Goal: Task Accomplishment & Management: Use online tool/utility

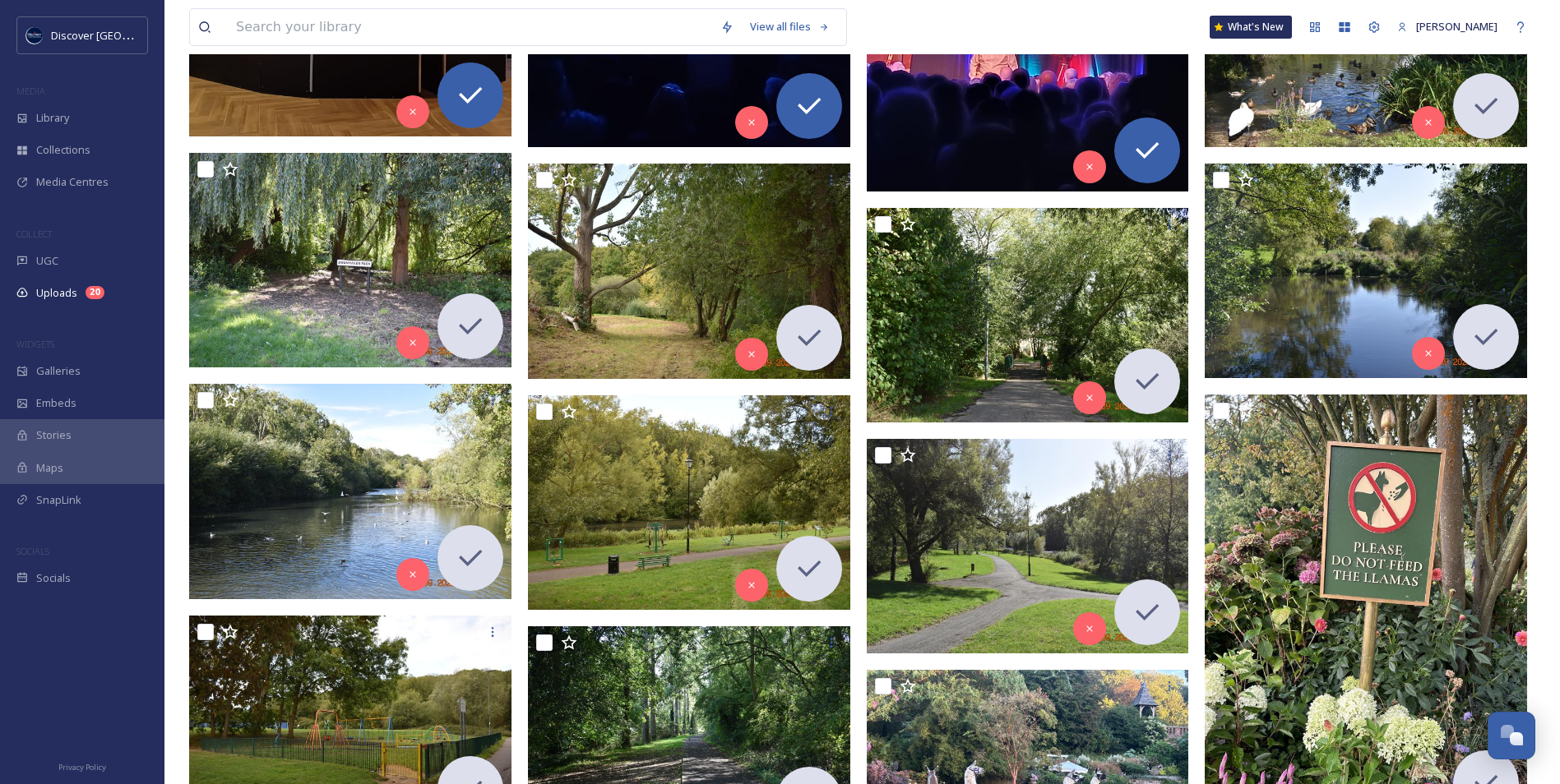
scroll to position [1233, 0]
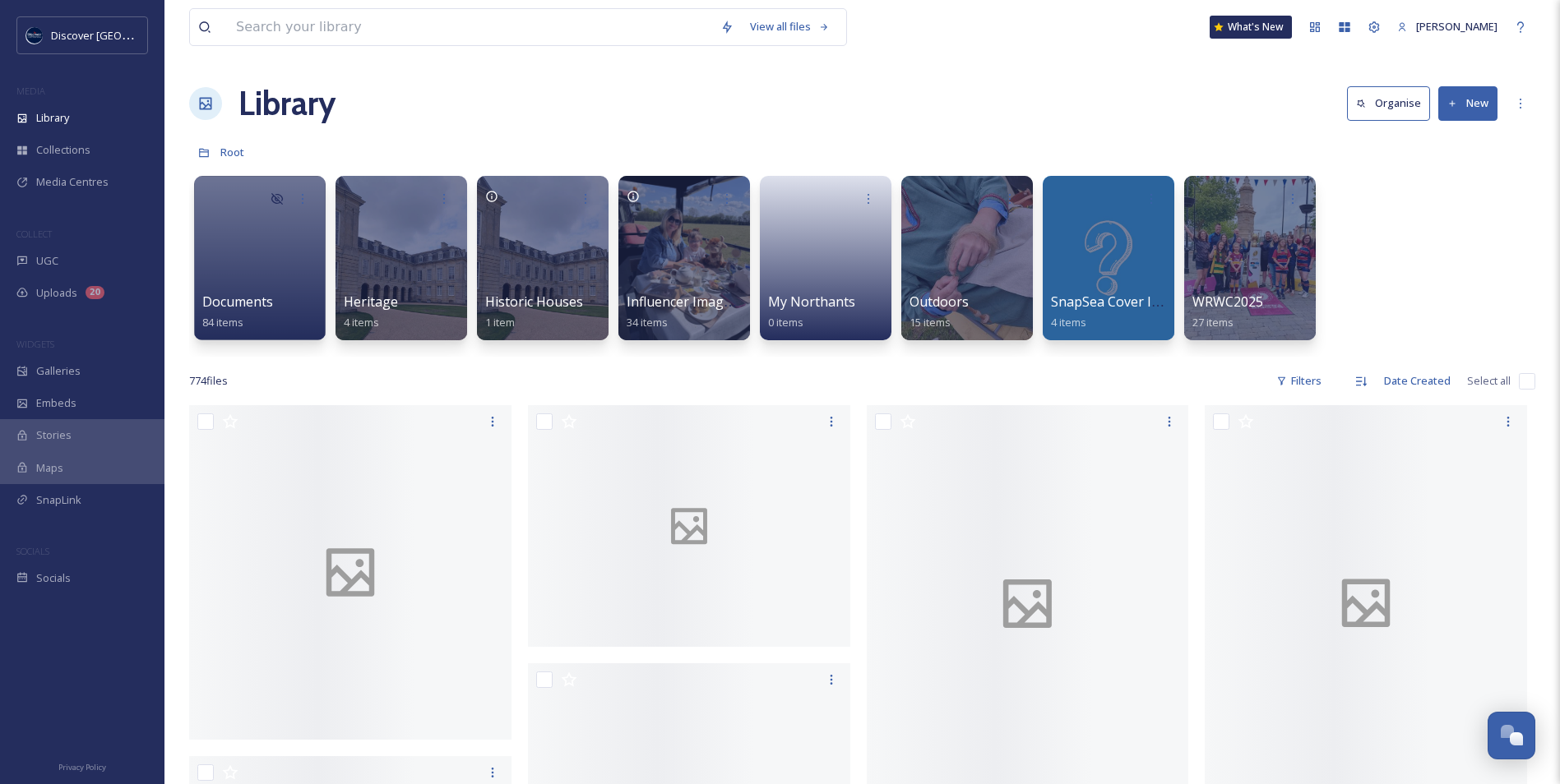
scroll to position [4155, 0]
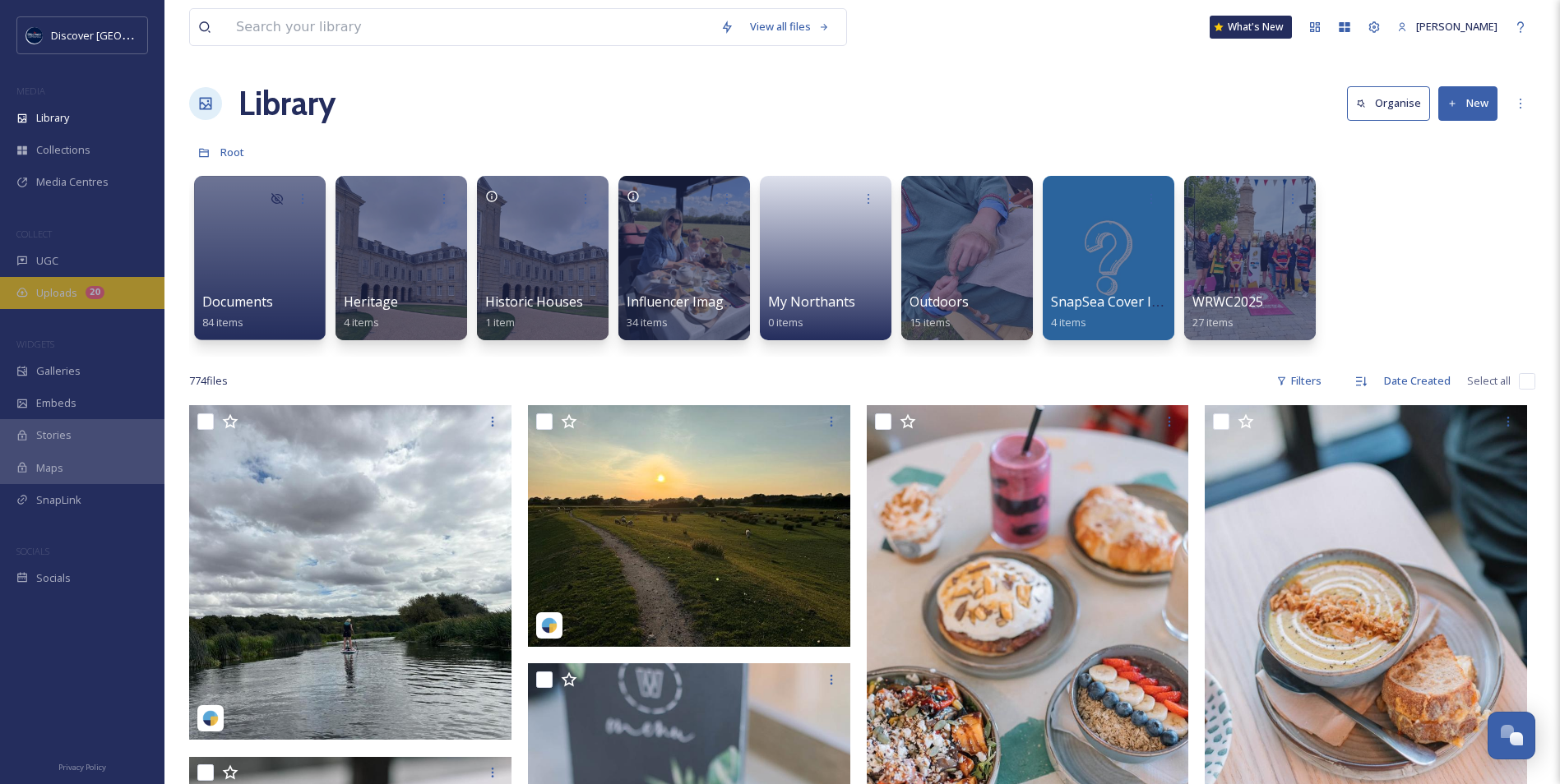
click at [74, 286] on span "Uploads" at bounding box center [56, 292] width 41 height 15
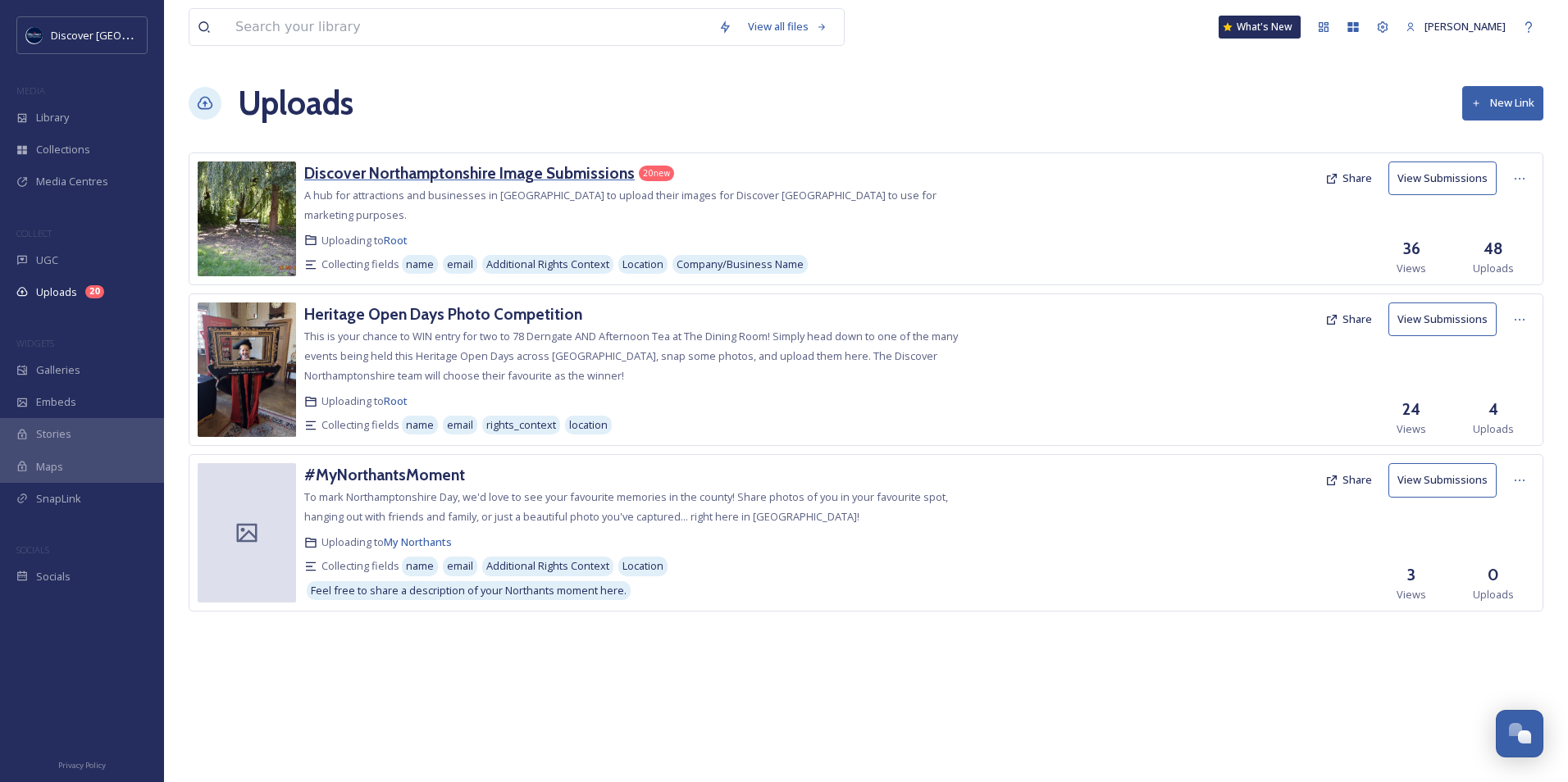
click at [472, 181] on h3 "Discover Northamptonshire Image Submissions" at bounding box center [469, 173] width 331 height 20
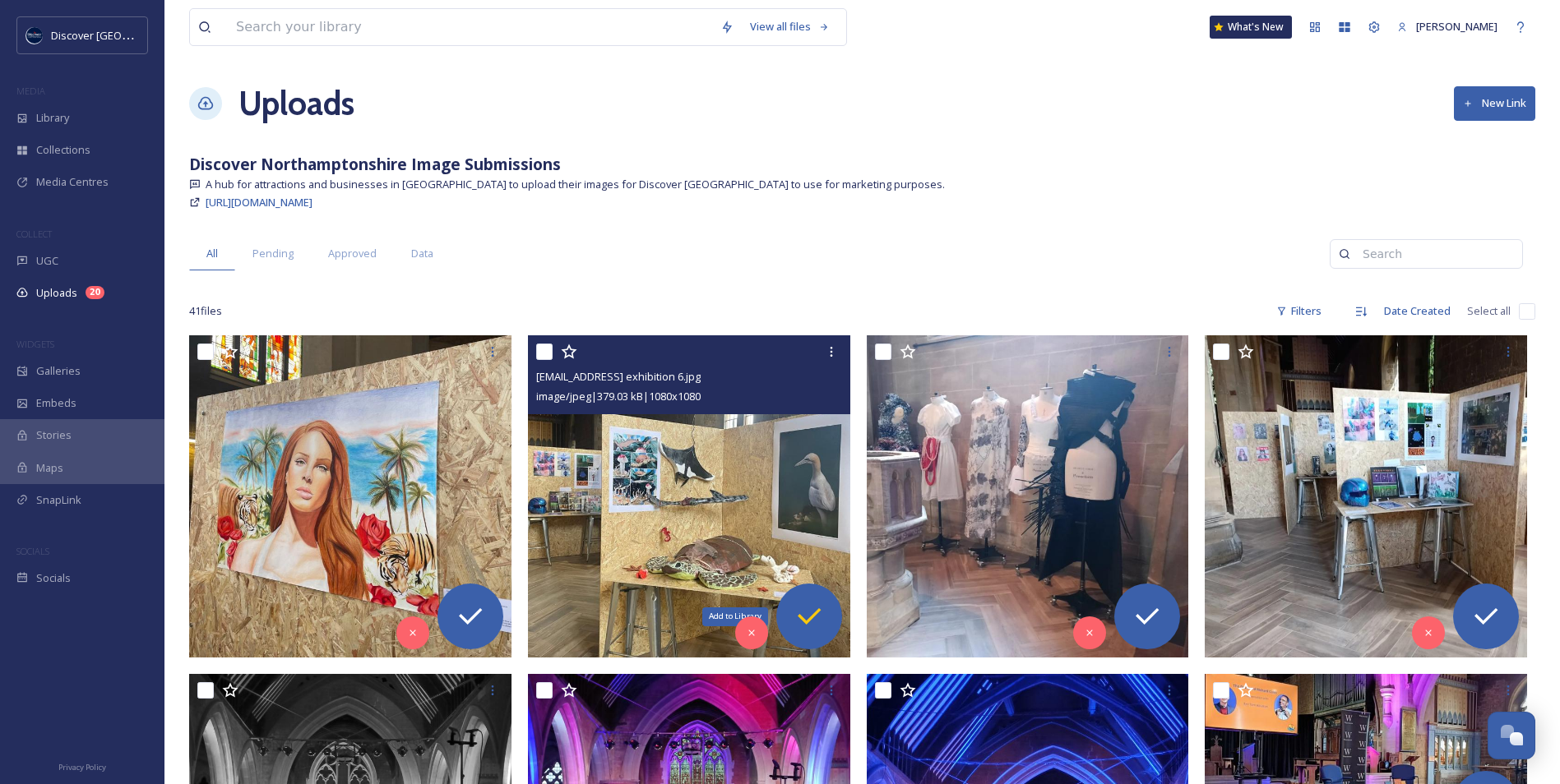
click at [800, 622] on icon at bounding box center [809, 616] width 33 height 33
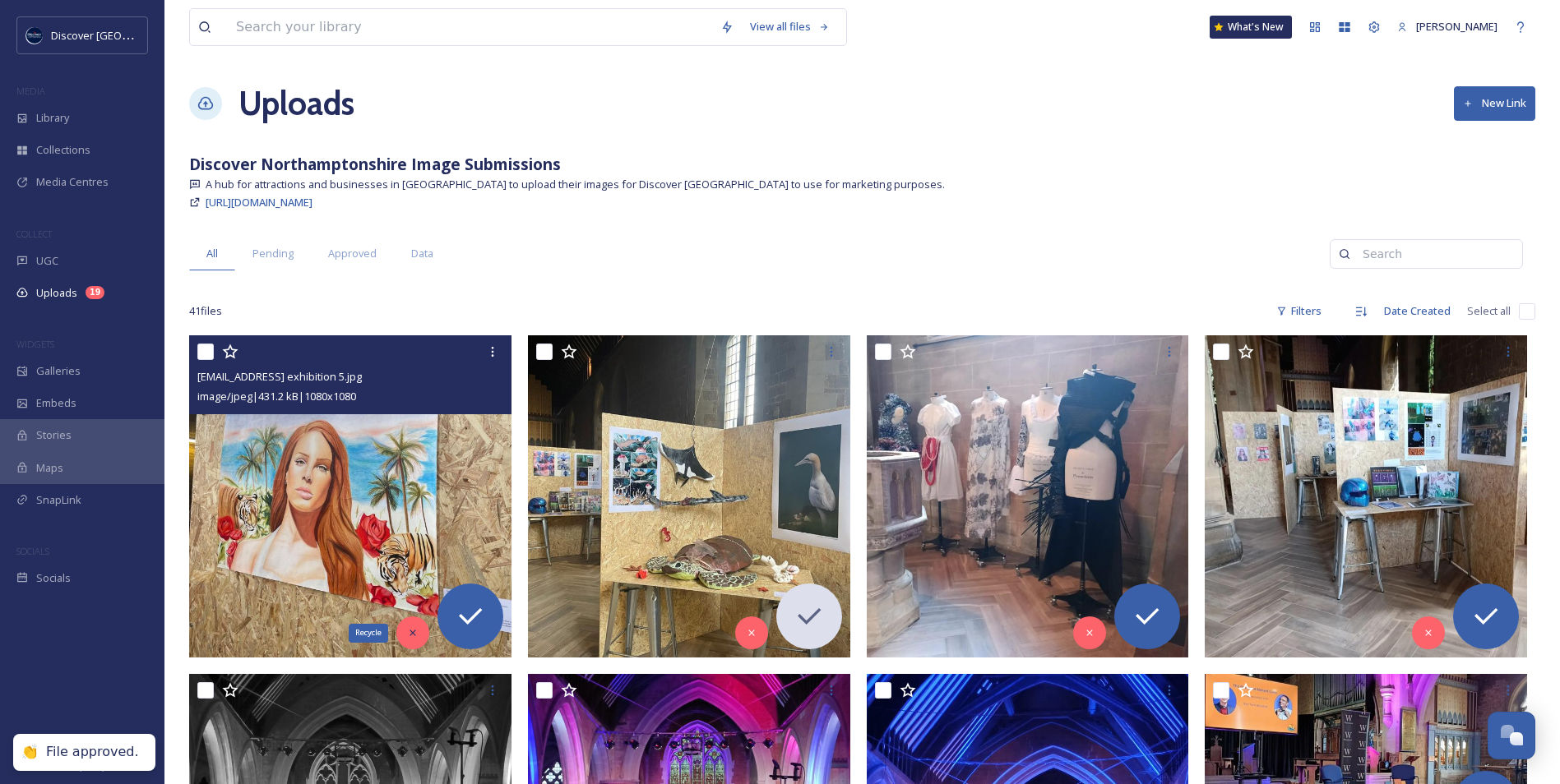
click at [410, 635] on icon at bounding box center [412, 633] width 12 height 12
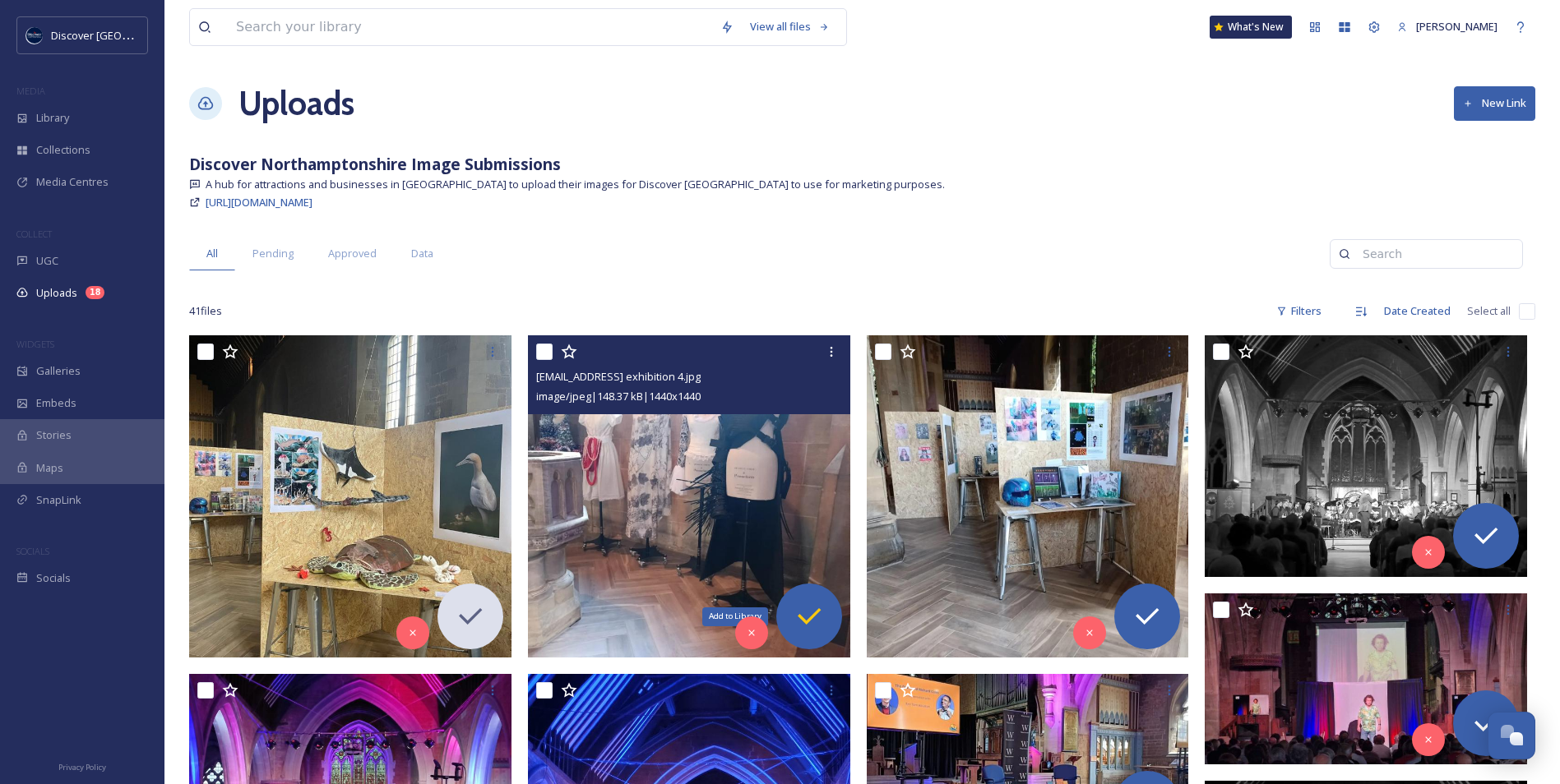
click at [802, 625] on icon at bounding box center [809, 616] width 33 height 33
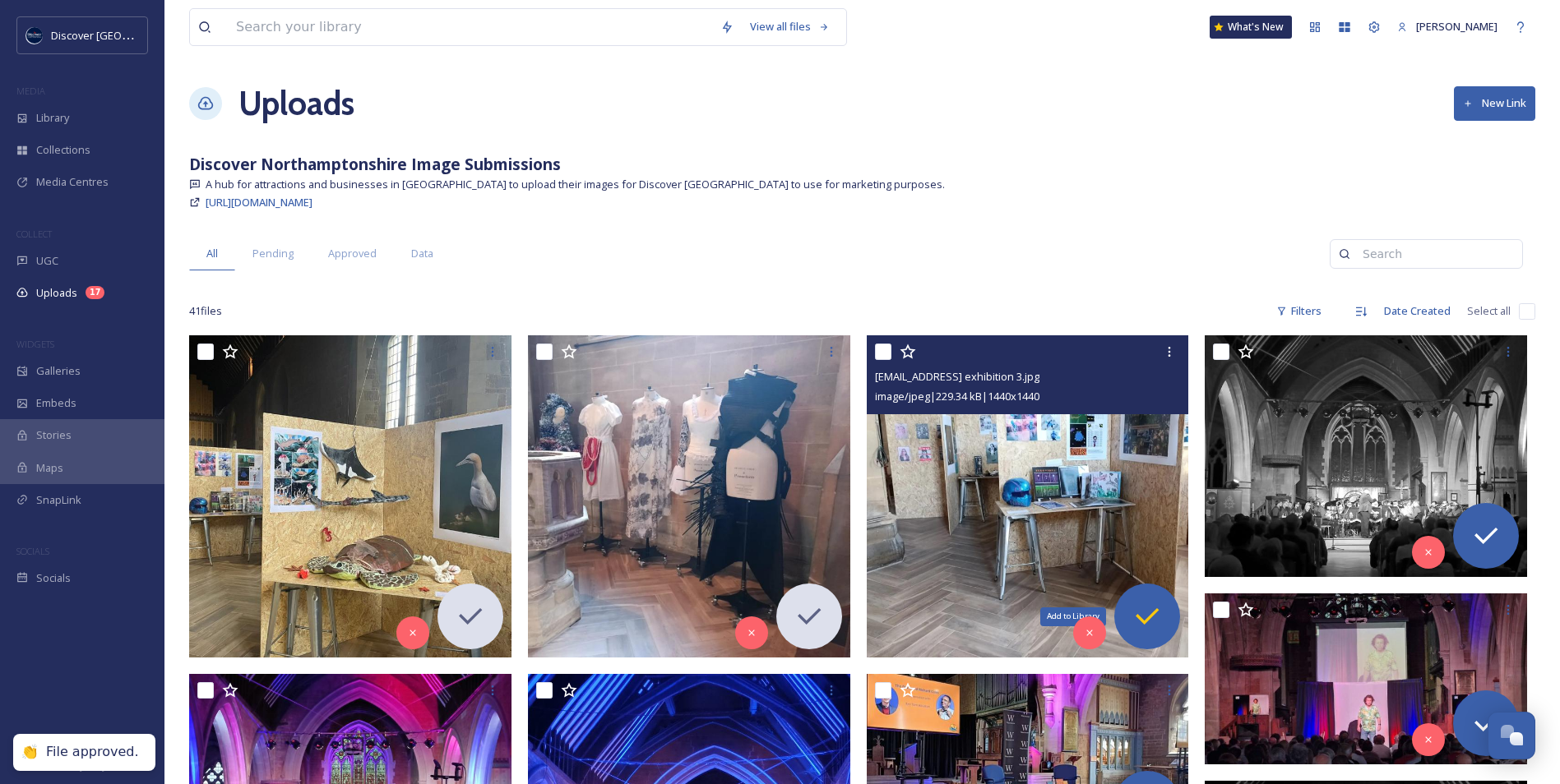
click at [1141, 621] on icon at bounding box center [1148, 616] width 23 height 16
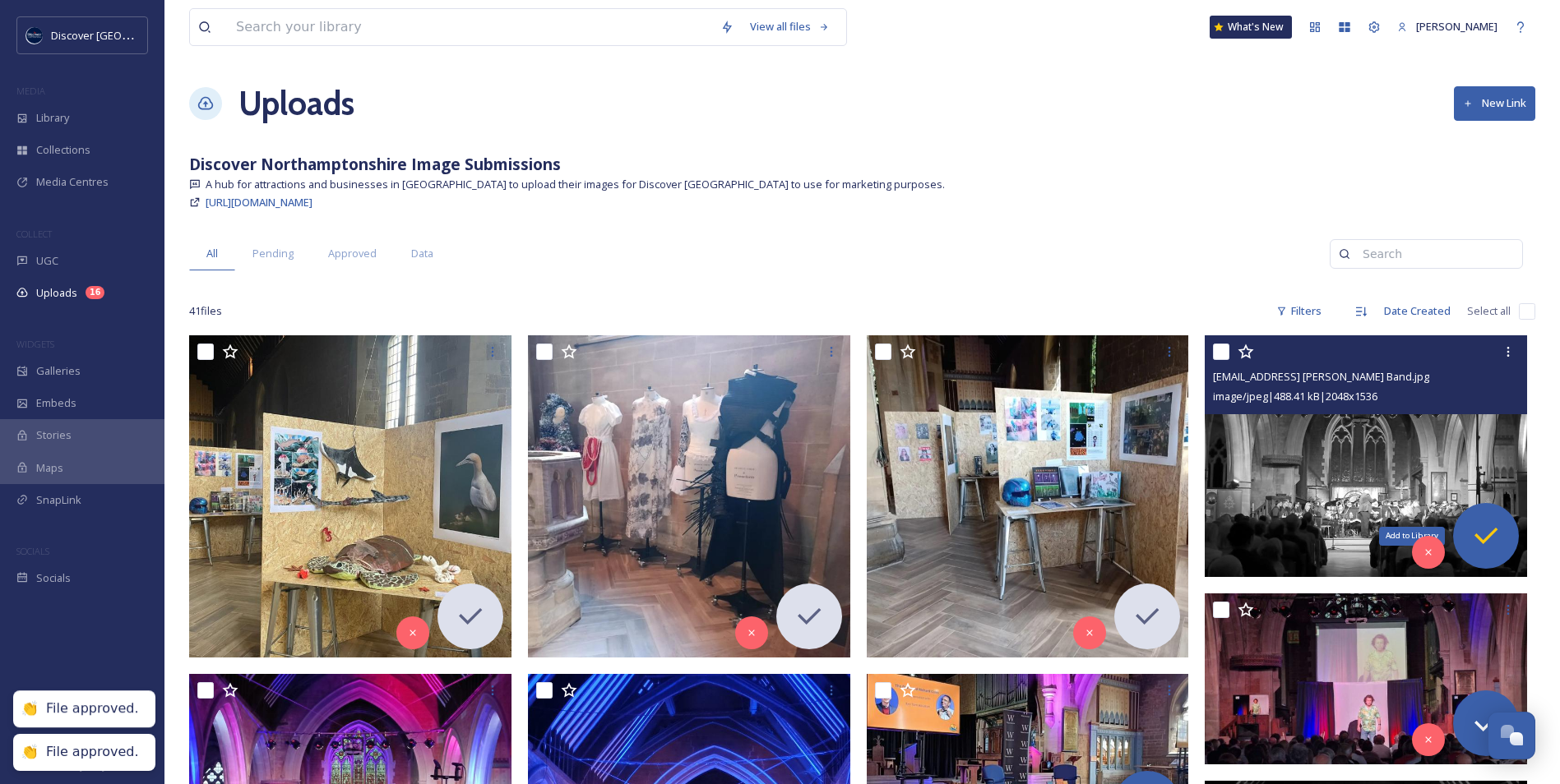
click at [1485, 546] on icon at bounding box center [1486, 536] width 33 height 33
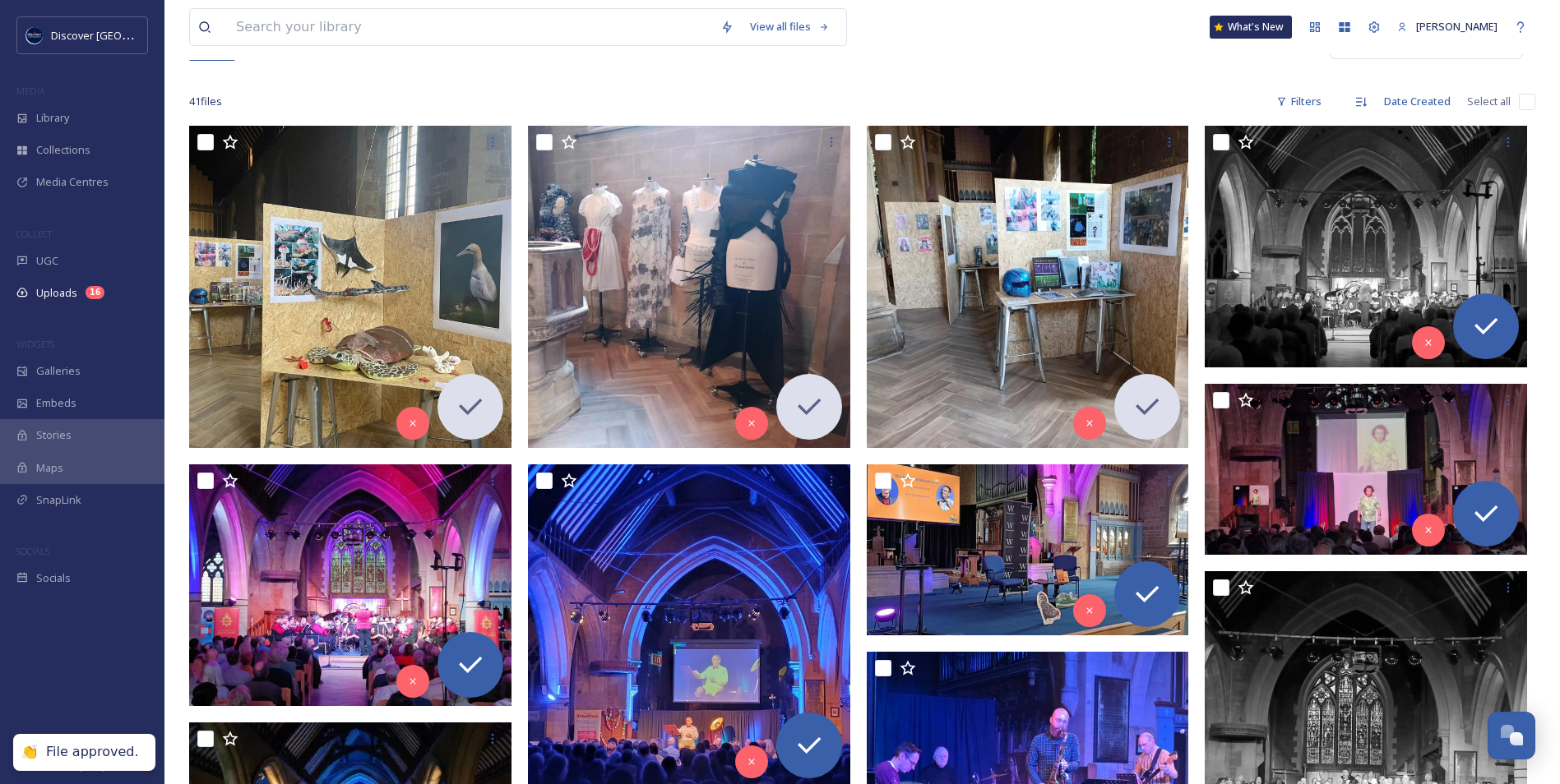
scroll to position [246, 0]
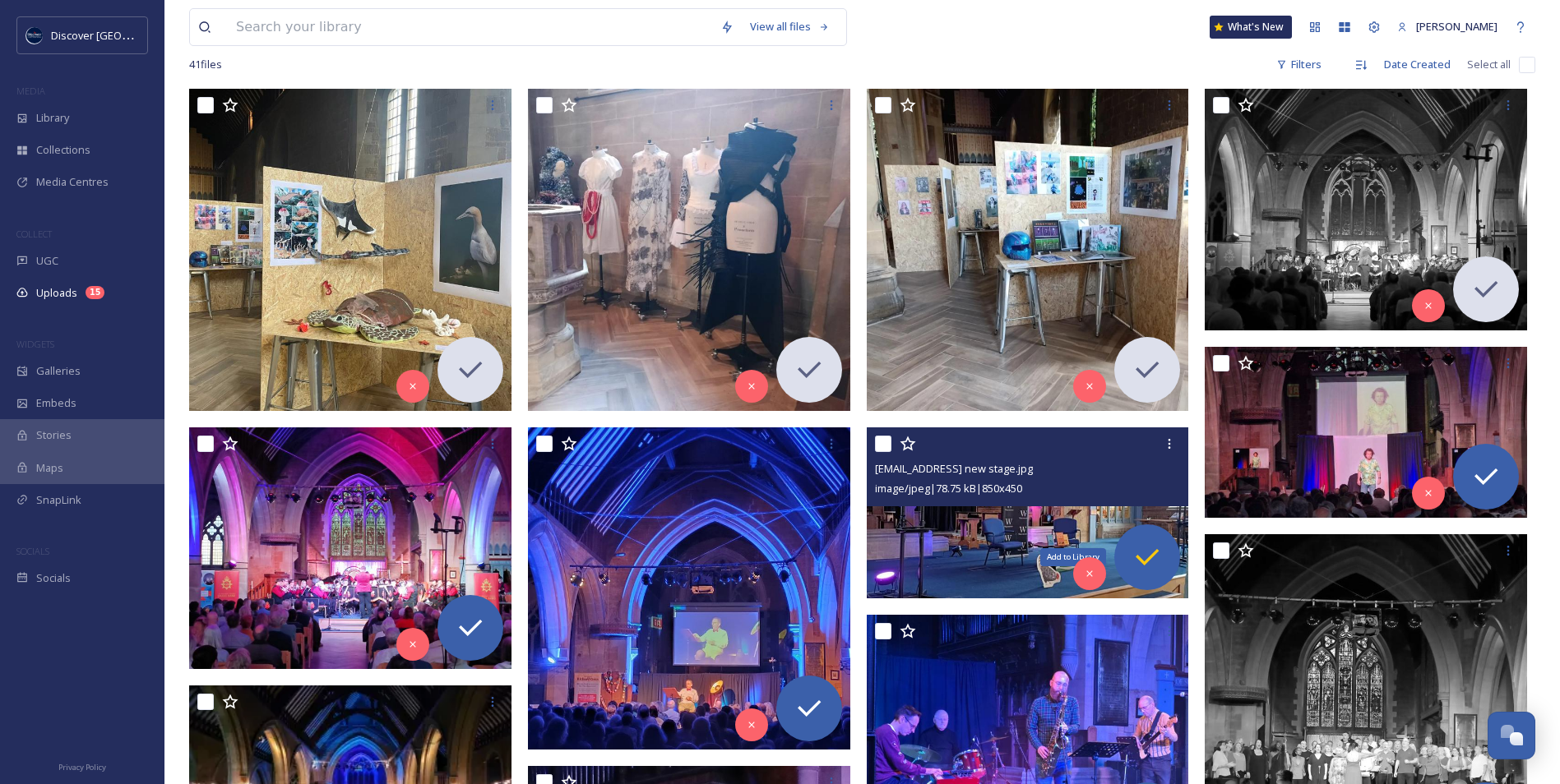
click at [1151, 563] on icon at bounding box center [1147, 557] width 33 height 33
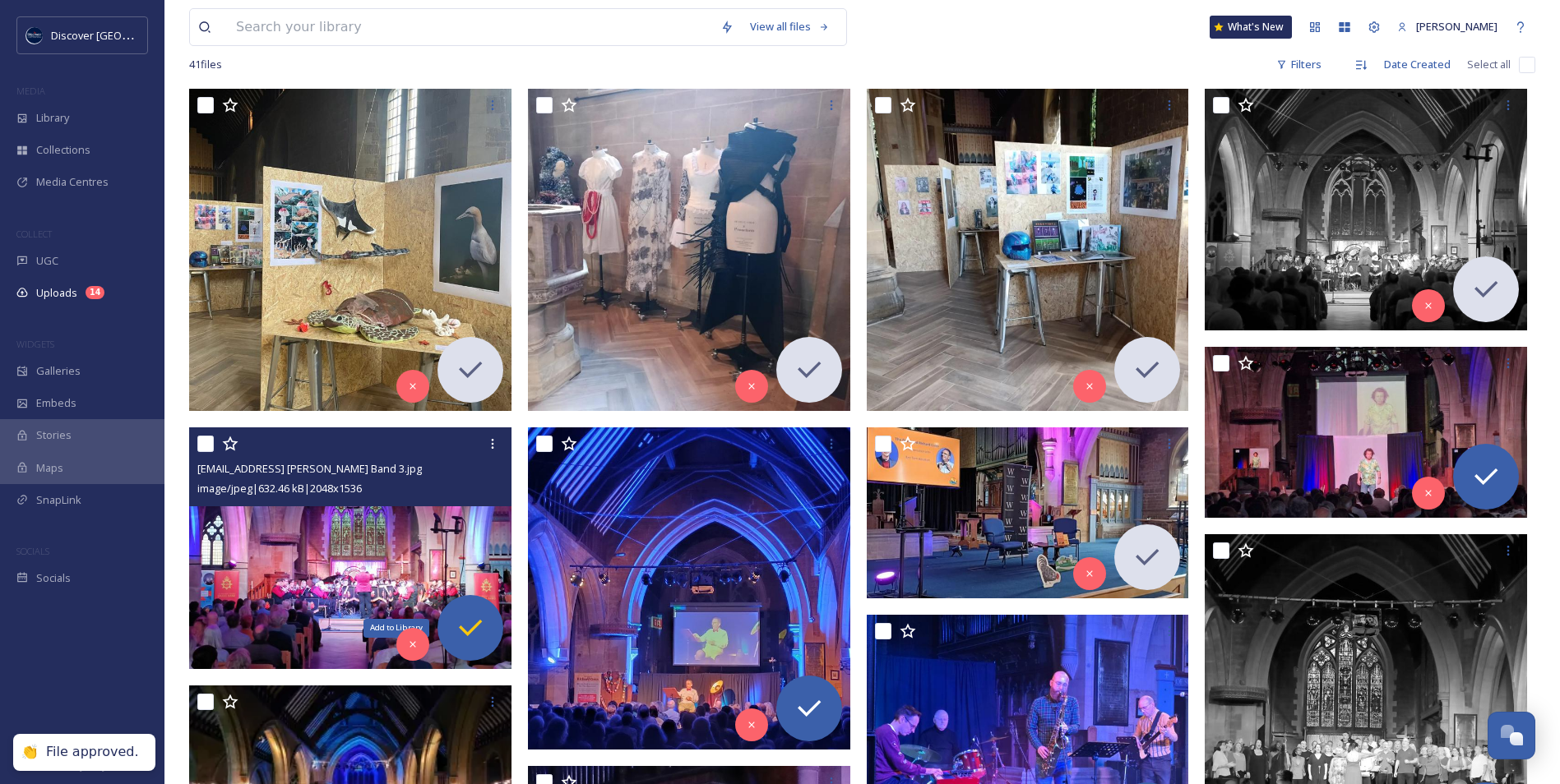
click at [469, 635] on icon at bounding box center [470, 628] width 33 height 33
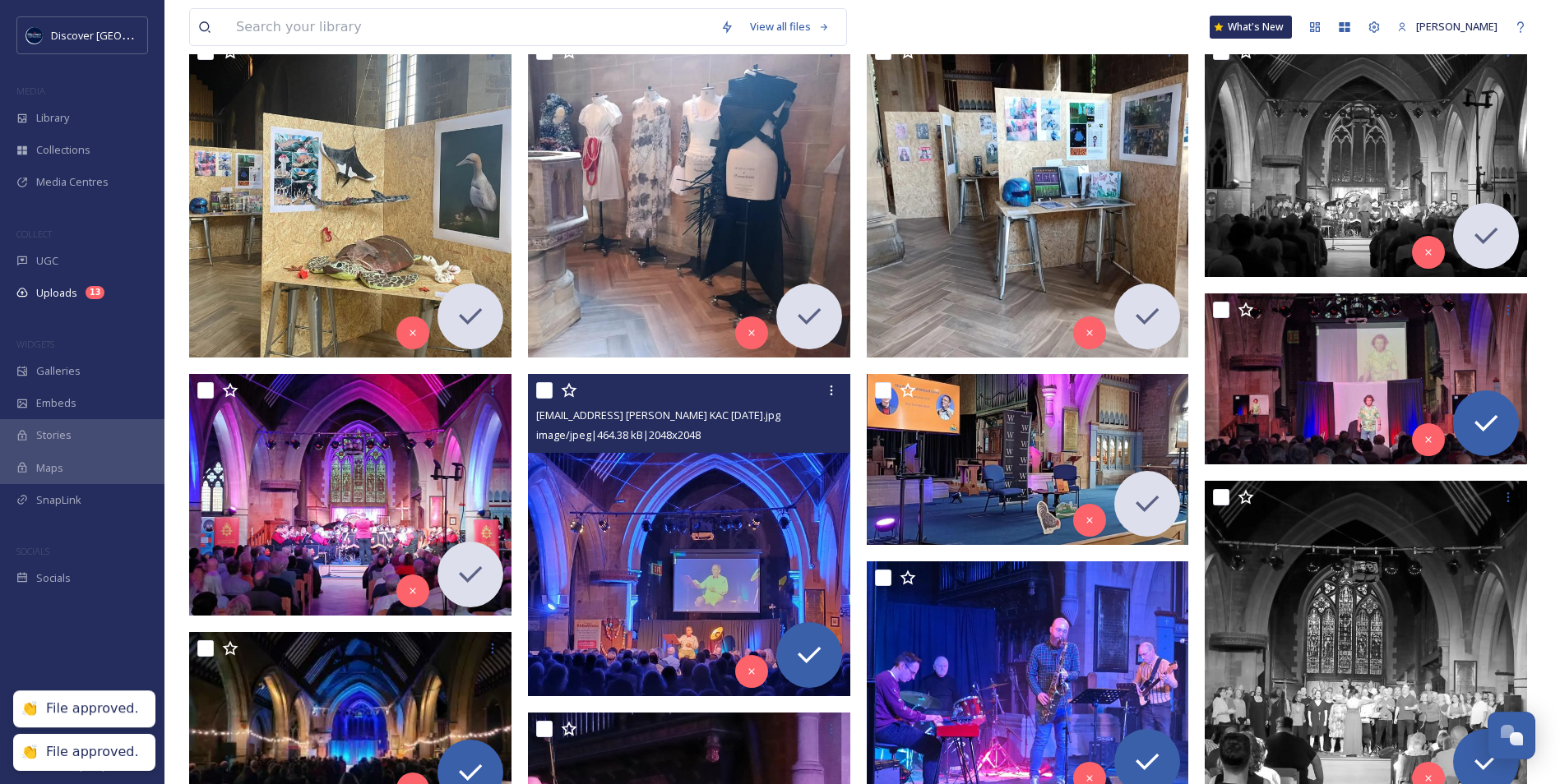
scroll to position [329, 0]
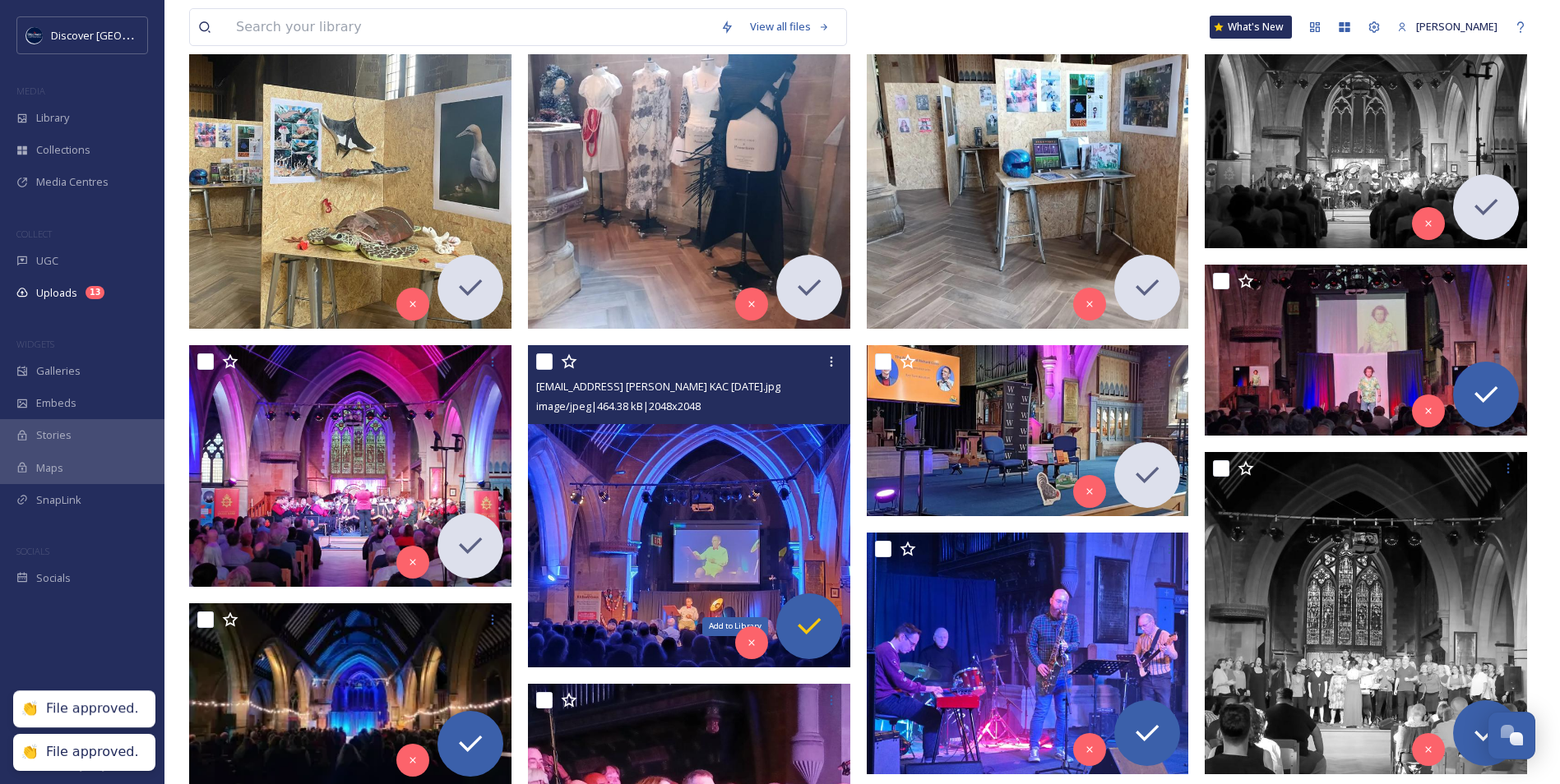
click at [799, 620] on icon at bounding box center [809, 626] width 33 height 33
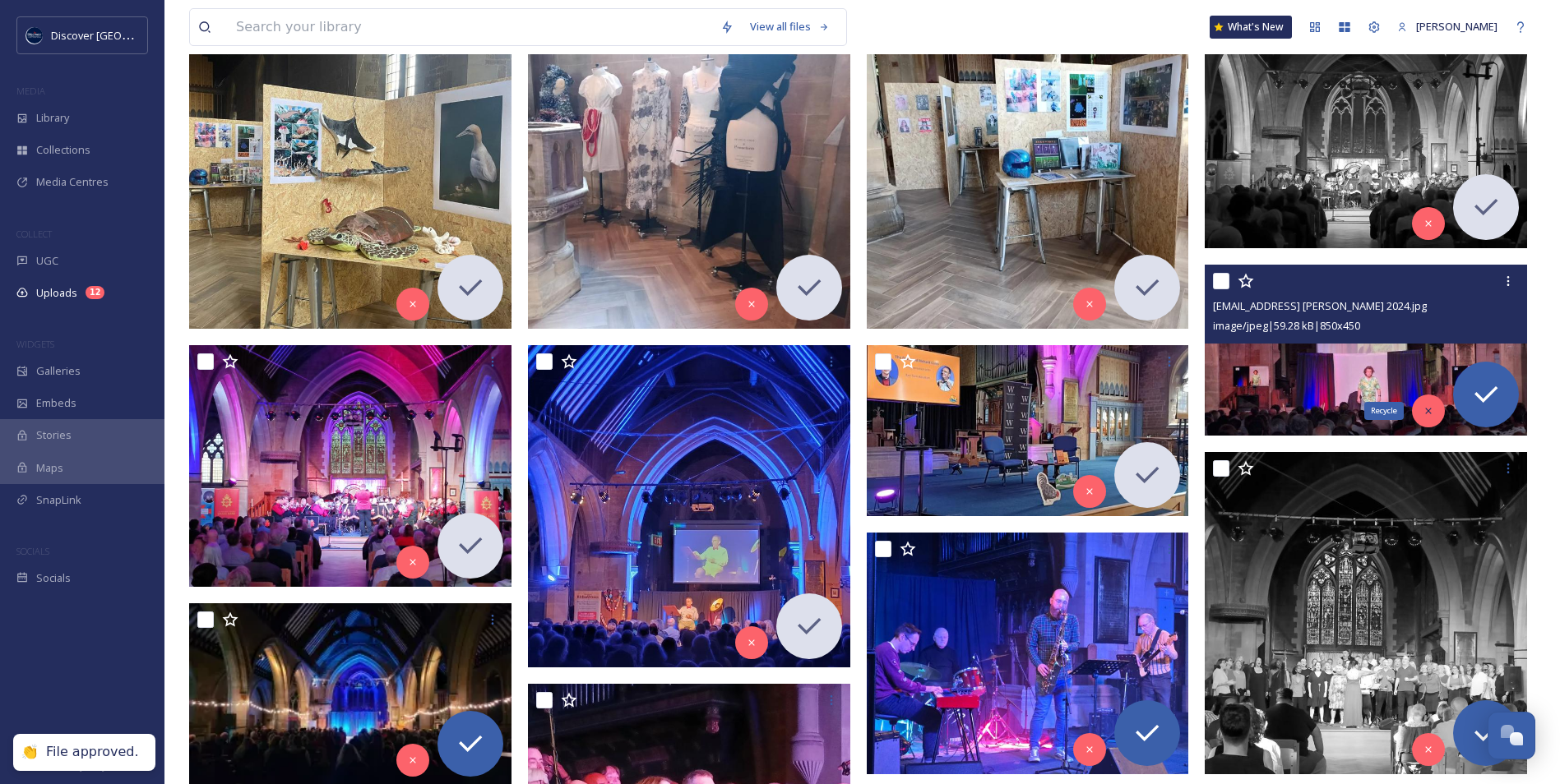
click at [1430, 415] on icon at bounding box center [1428, 410] width 12 height 12
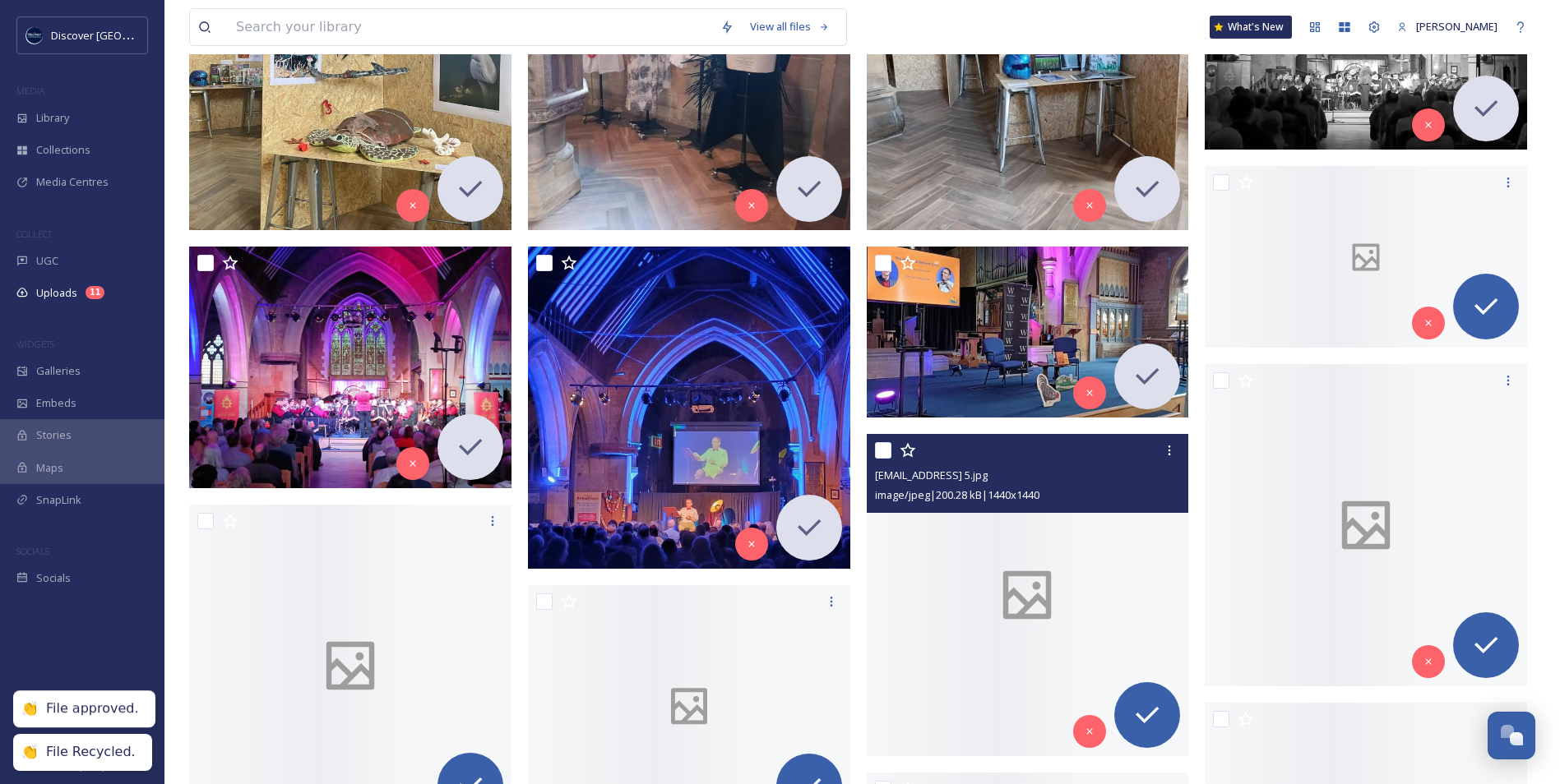
scroll to position [493, 0]
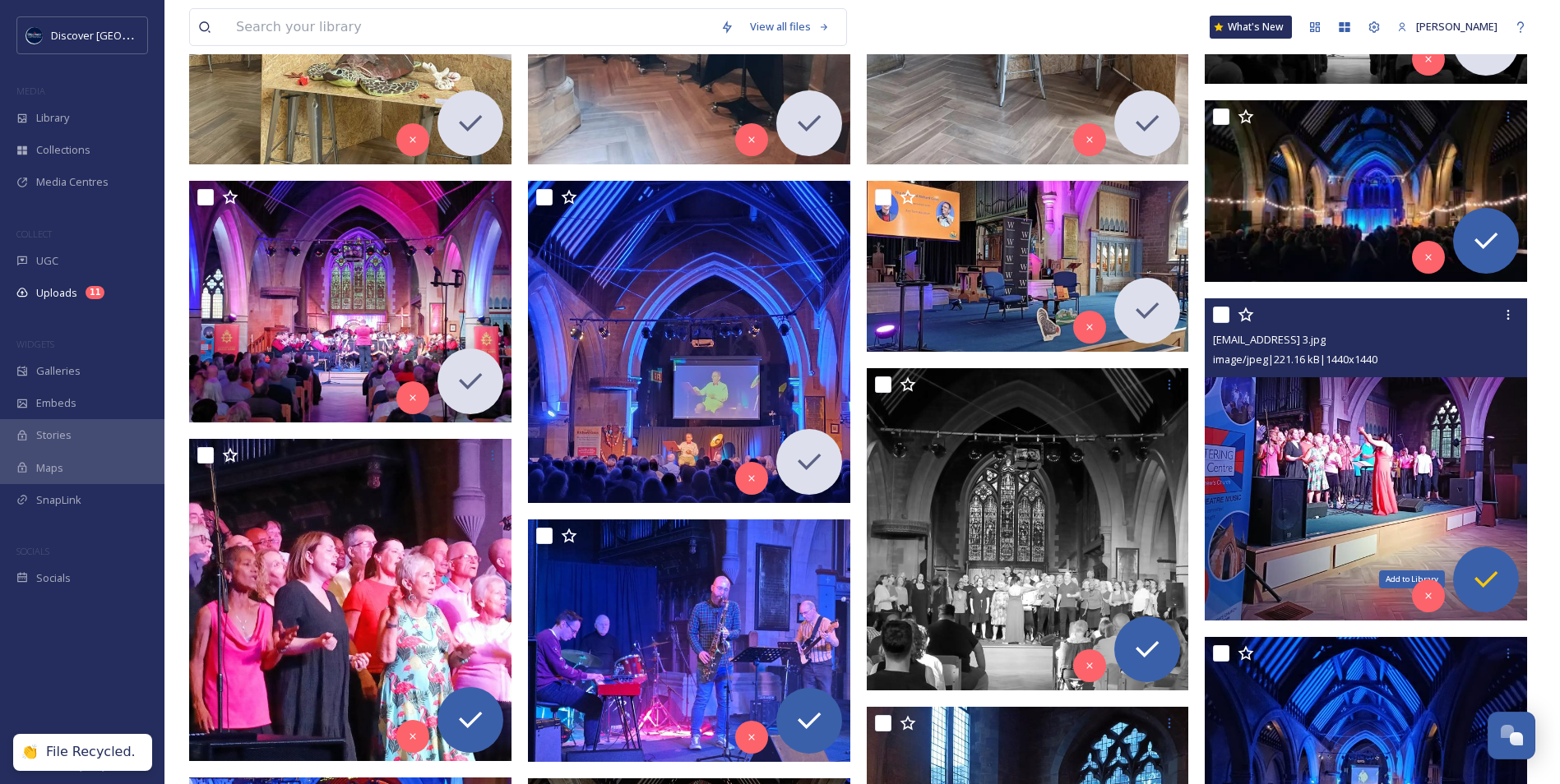
click at [1488, 579] on icon at bounding box center [1486, 579] width 33 height 33
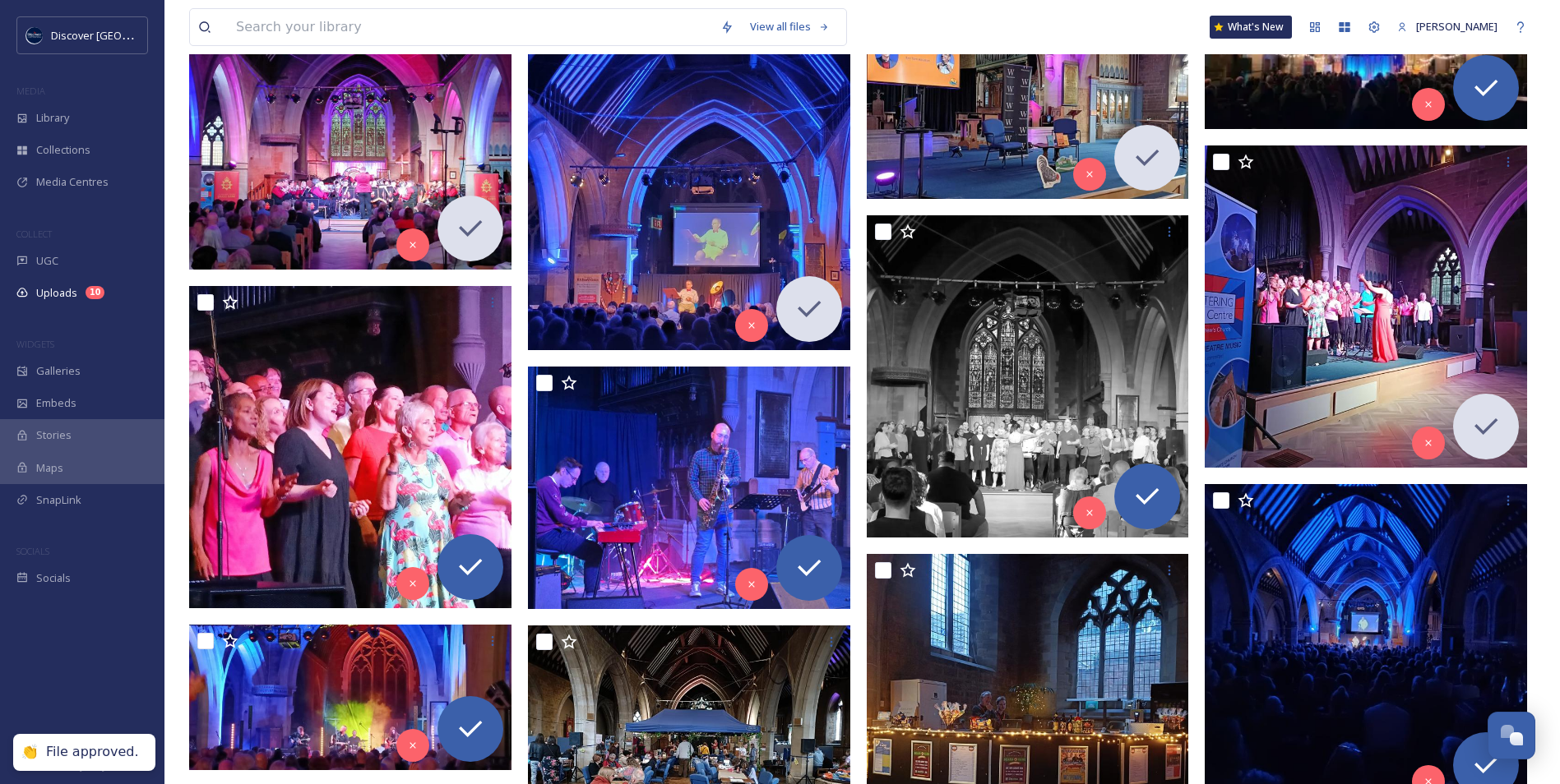
scroll to position [658, 0]
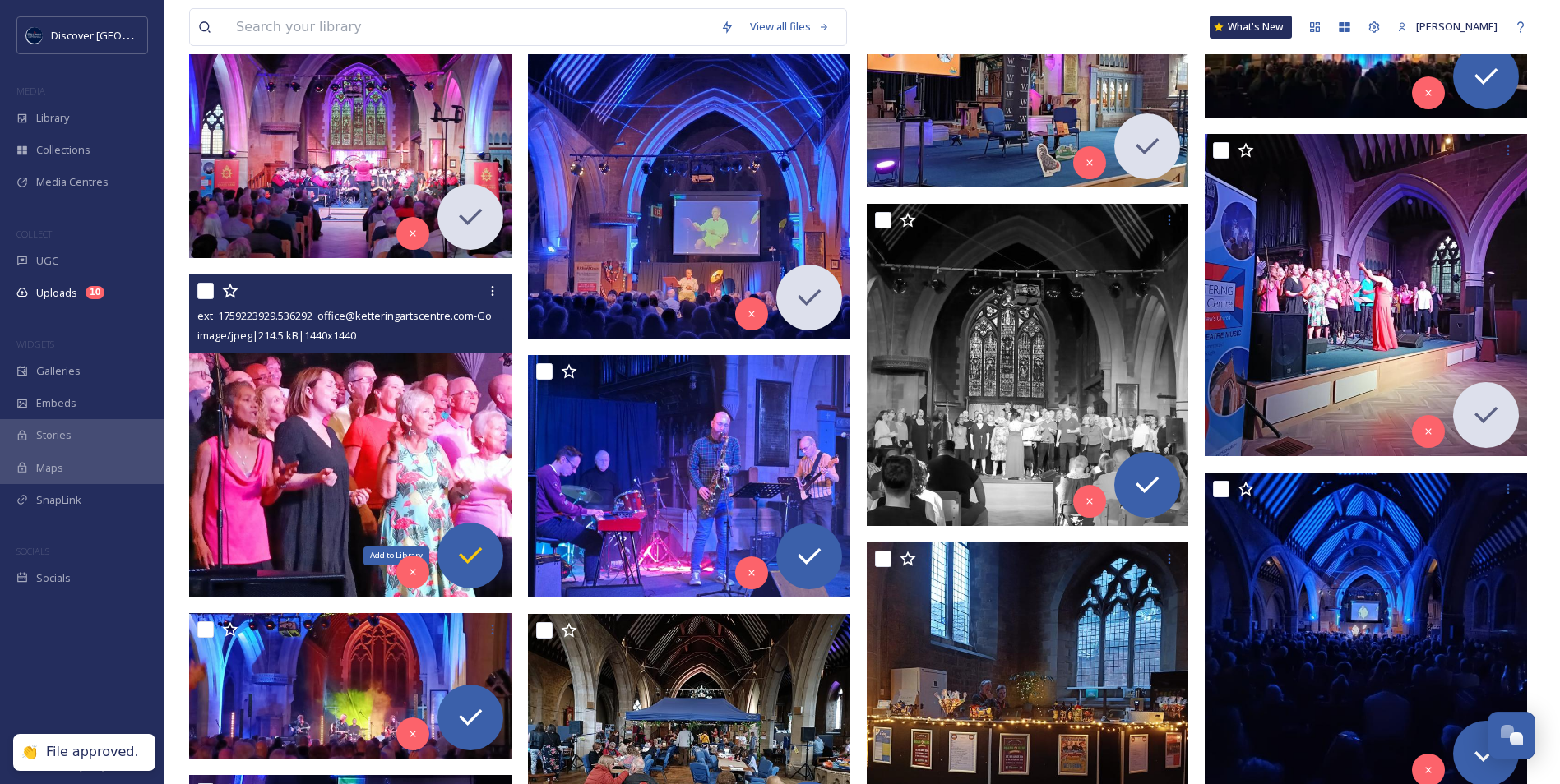
click at [470, 557] on icon at bounding box center [470, 556] width 33 height 33
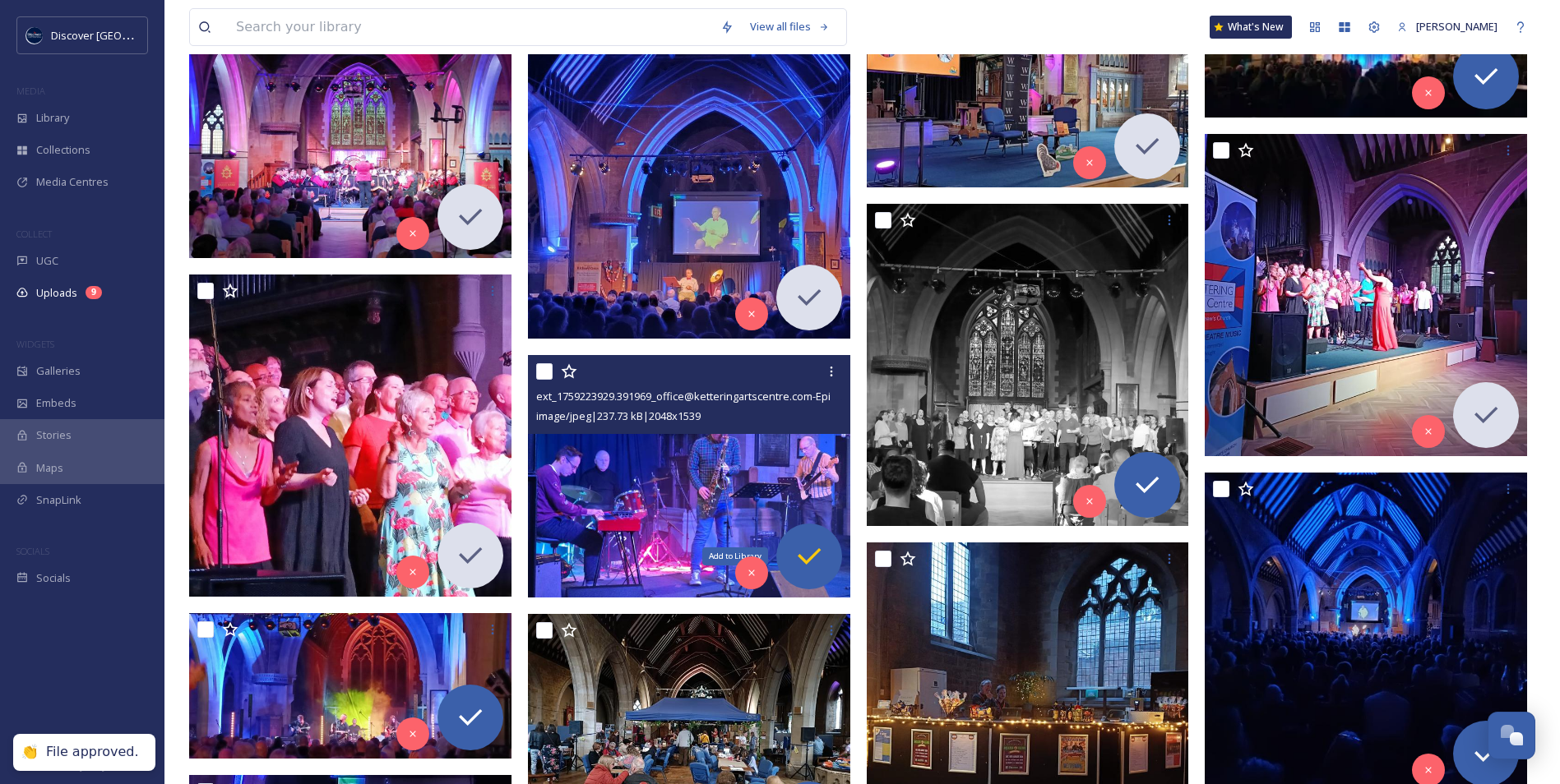
click at [806, 555] on icon at bounding box center [809, 556] width 33 height 33
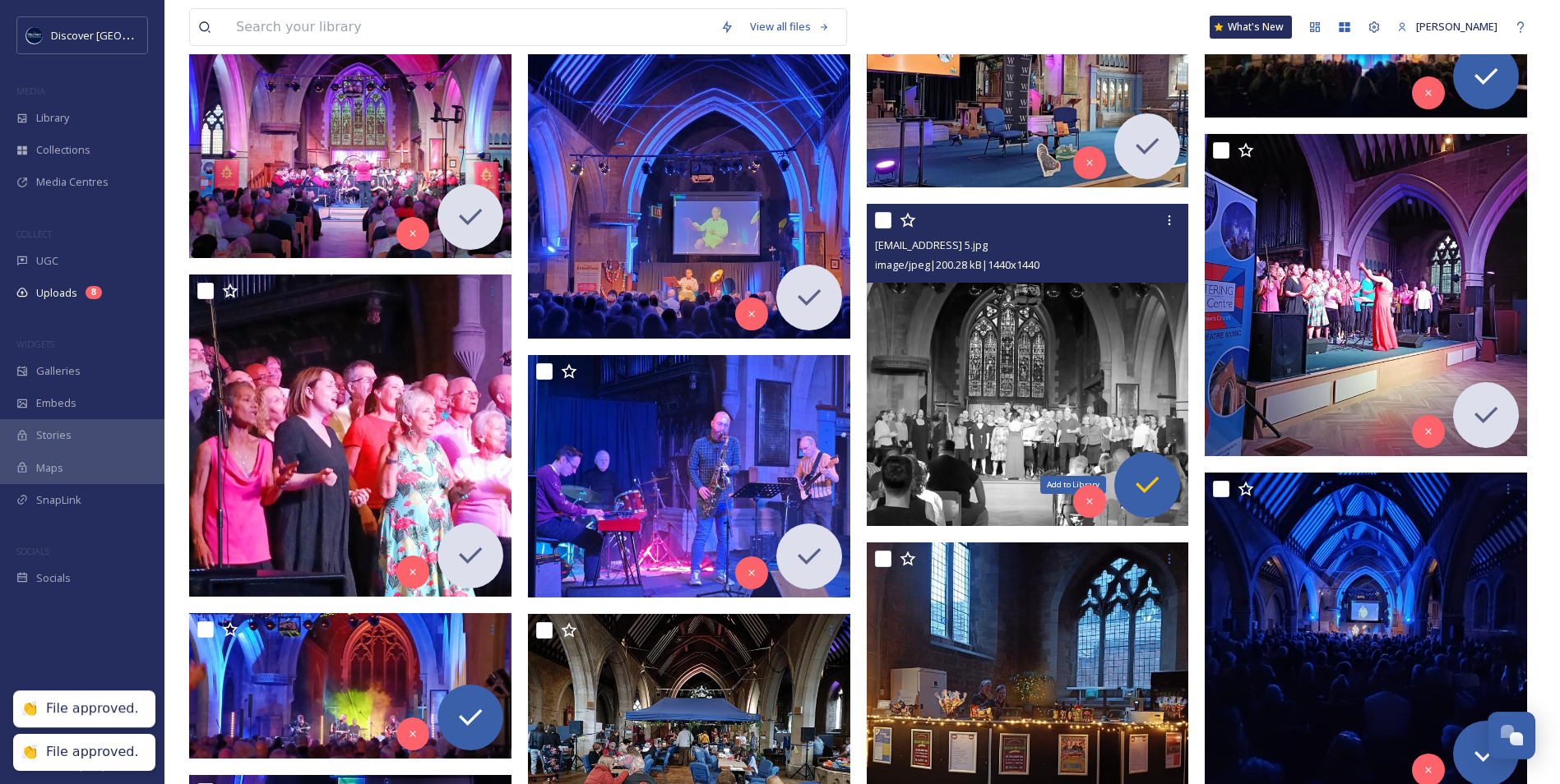
click at [1139, 478] on icon at bounding box center [1147, 485] width 33 height 33
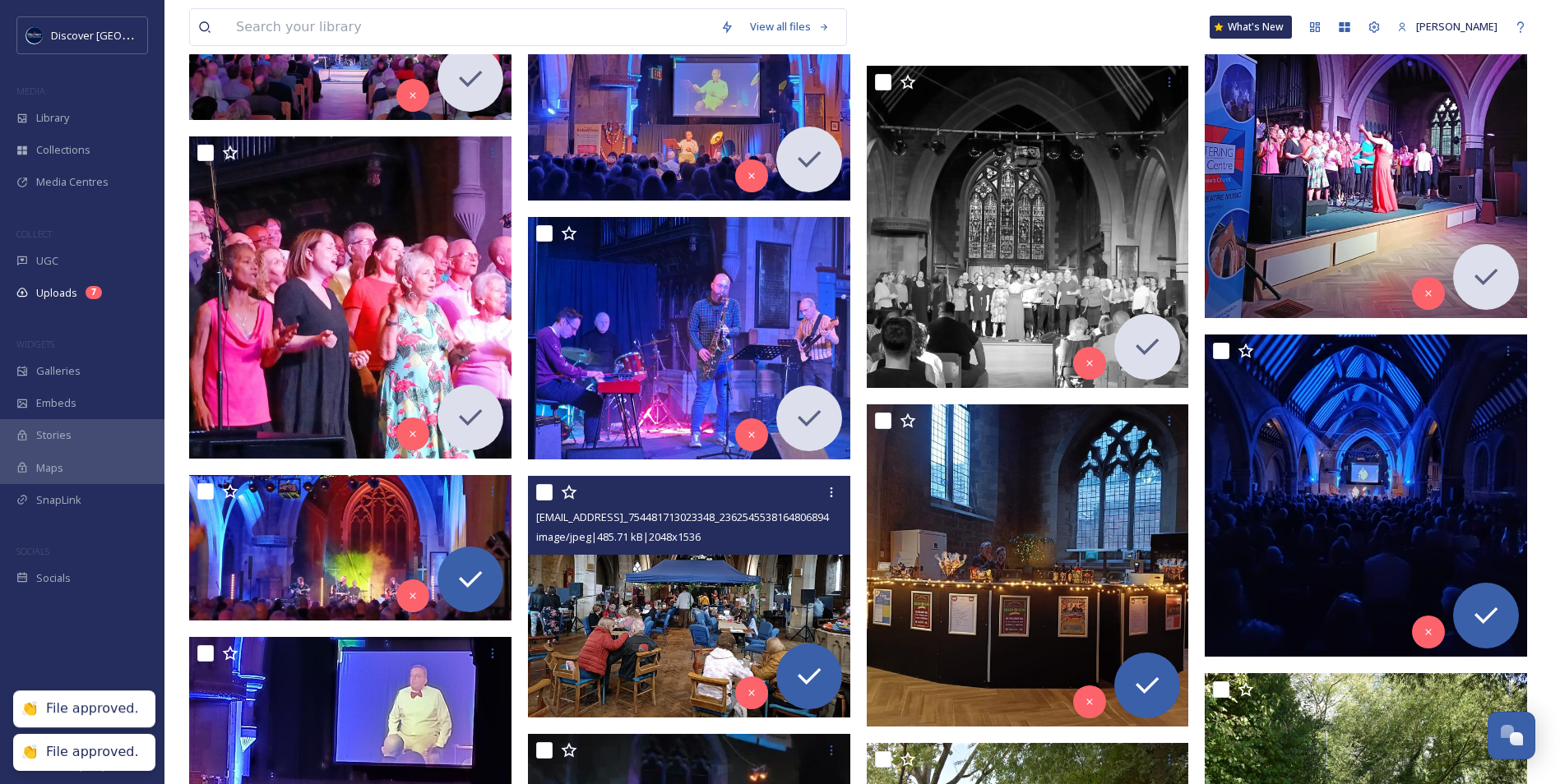
scroll to position [822, 0]
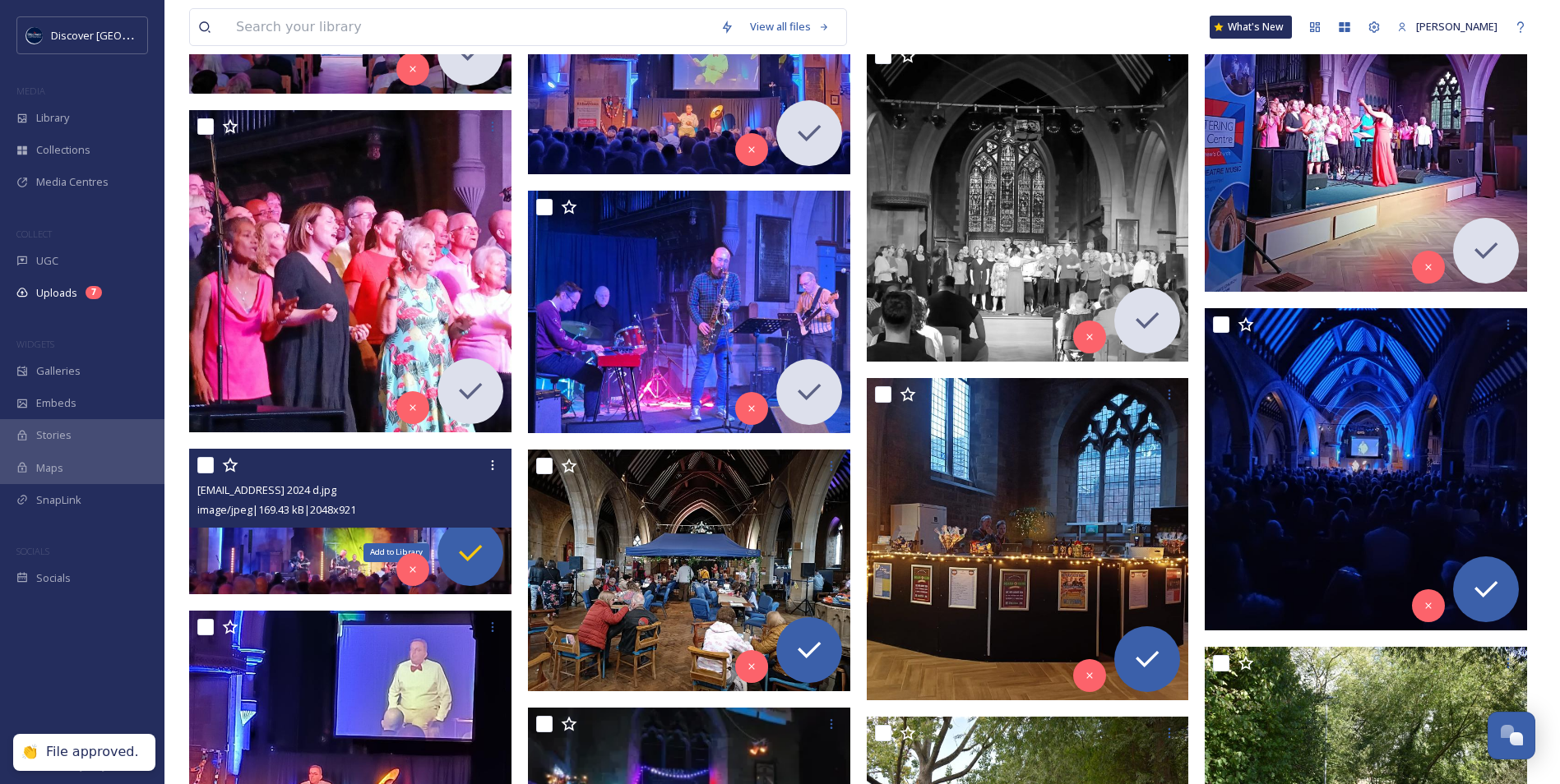
click at [464, 562] on icon at bounding box center [470, 553] width 33 height 33
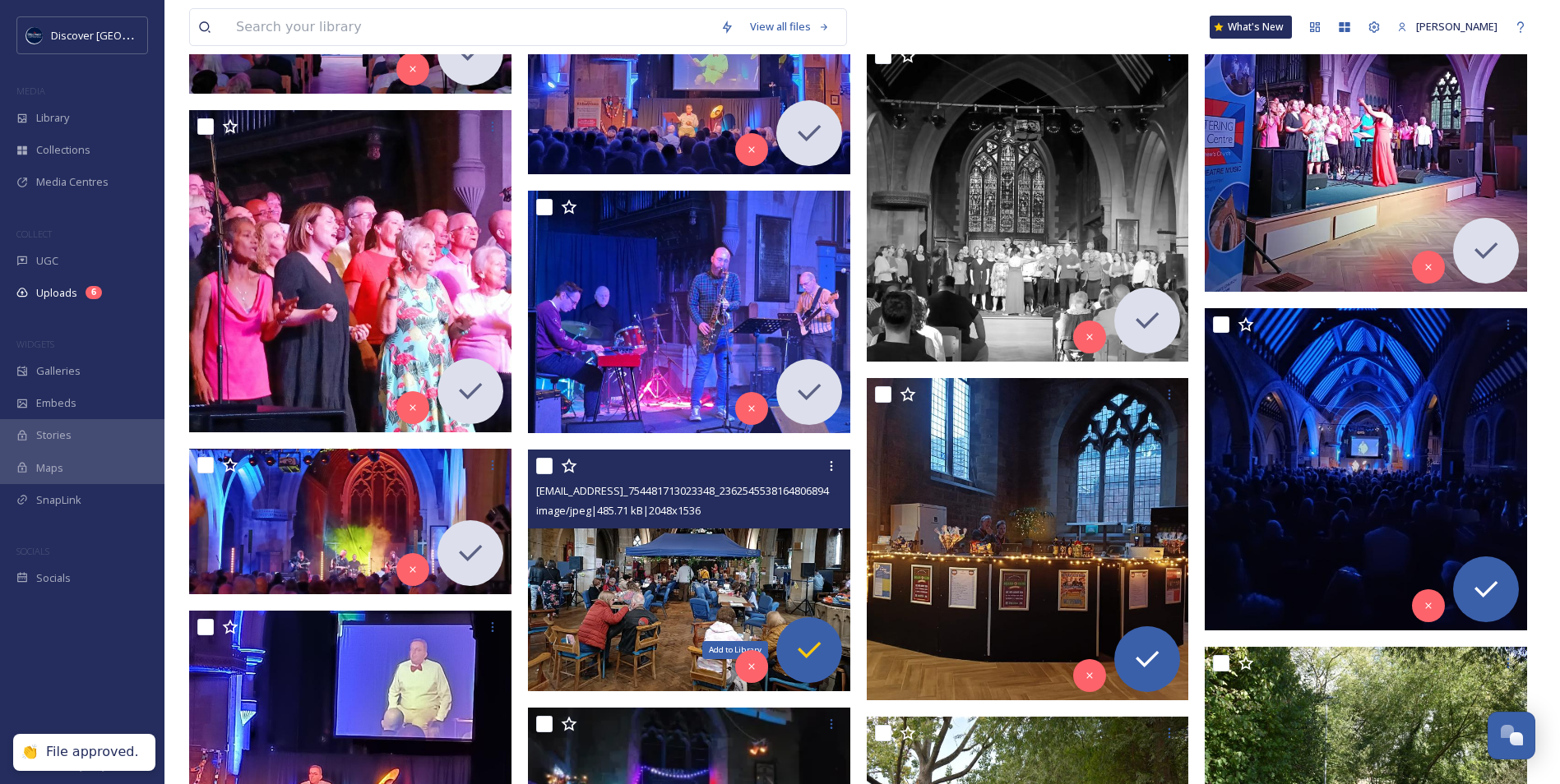
click at [807, 636] on icon at bounding box center [809, 650] width 33 height 33
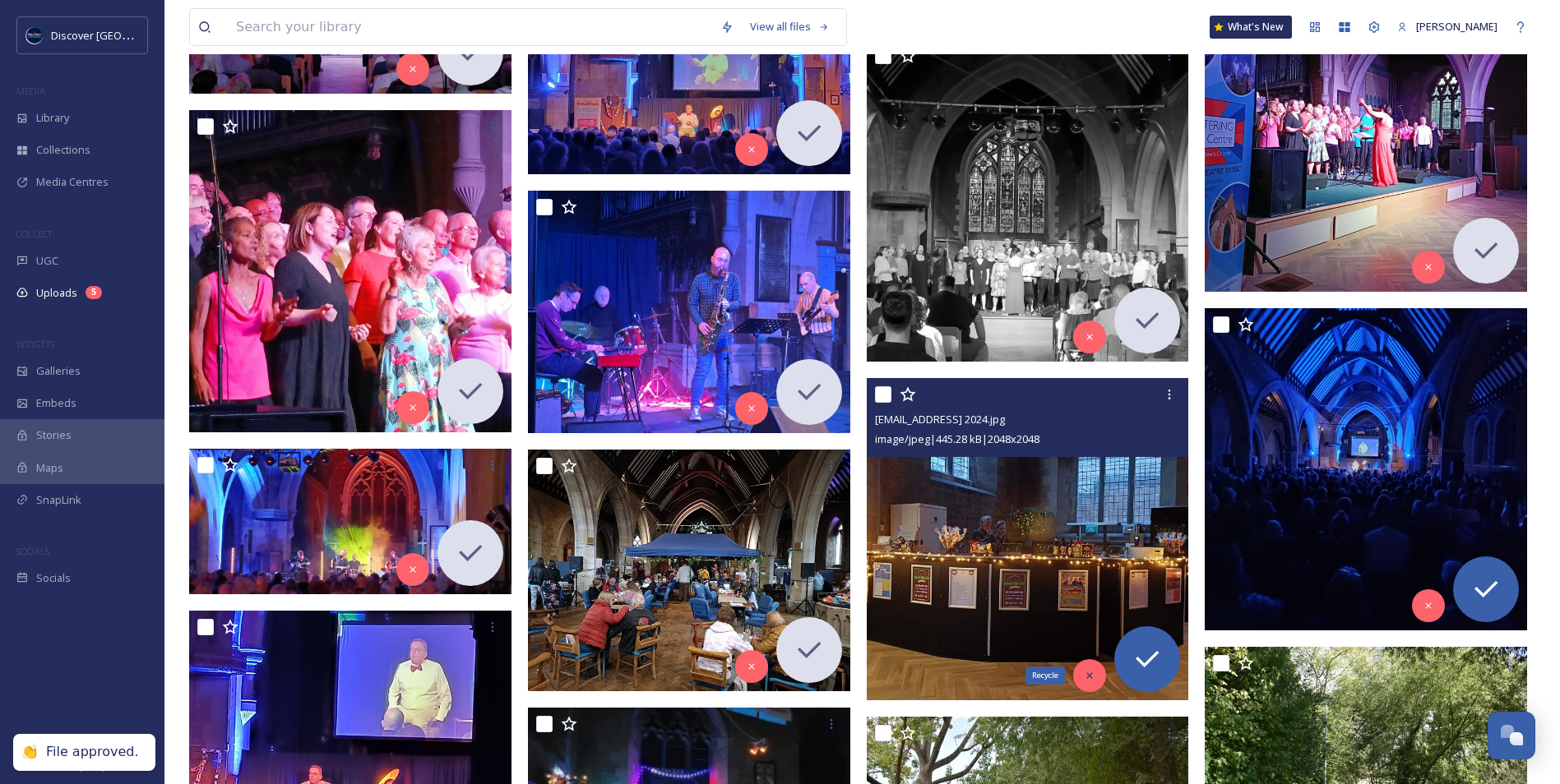
click at [1087, 674] on icon at bounding box center [1089, 676] width 12 height 12
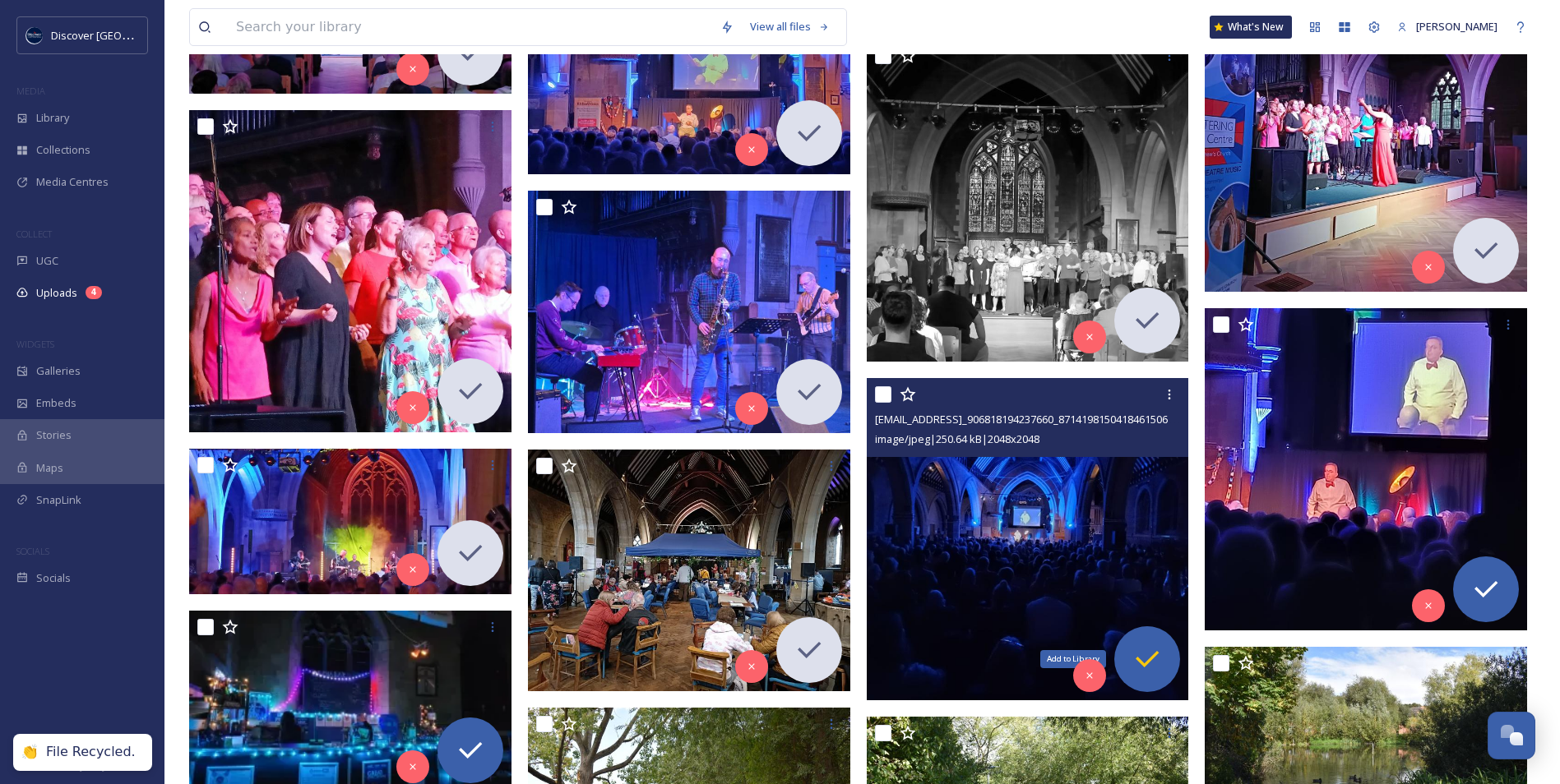
click at [1150, 672] on icon at bounding box center [1147, 659] width 33 height 33
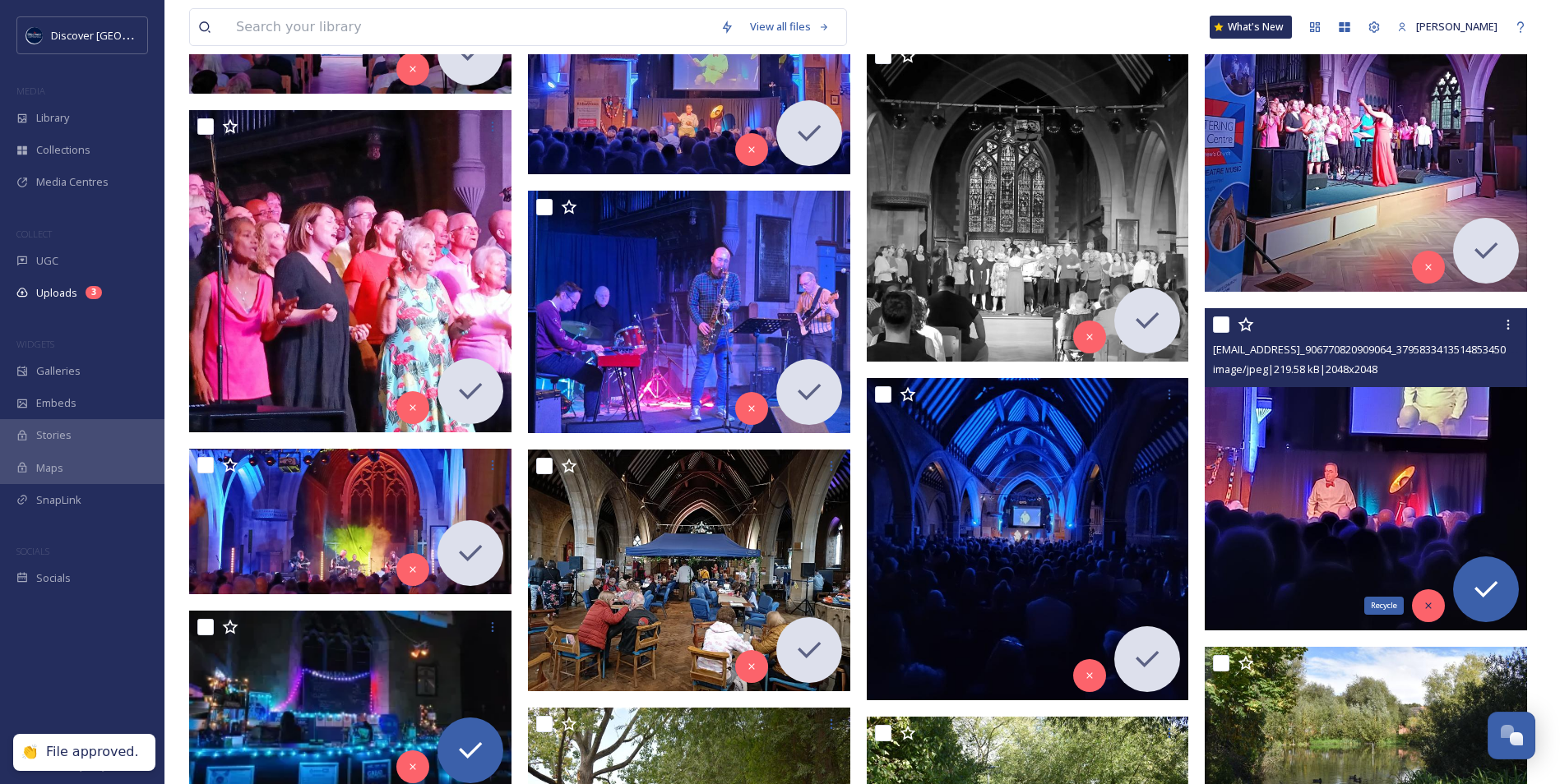
click at [1432, 612] on div "Recycle" at bounding box center [1428, 606] width 33 height 33
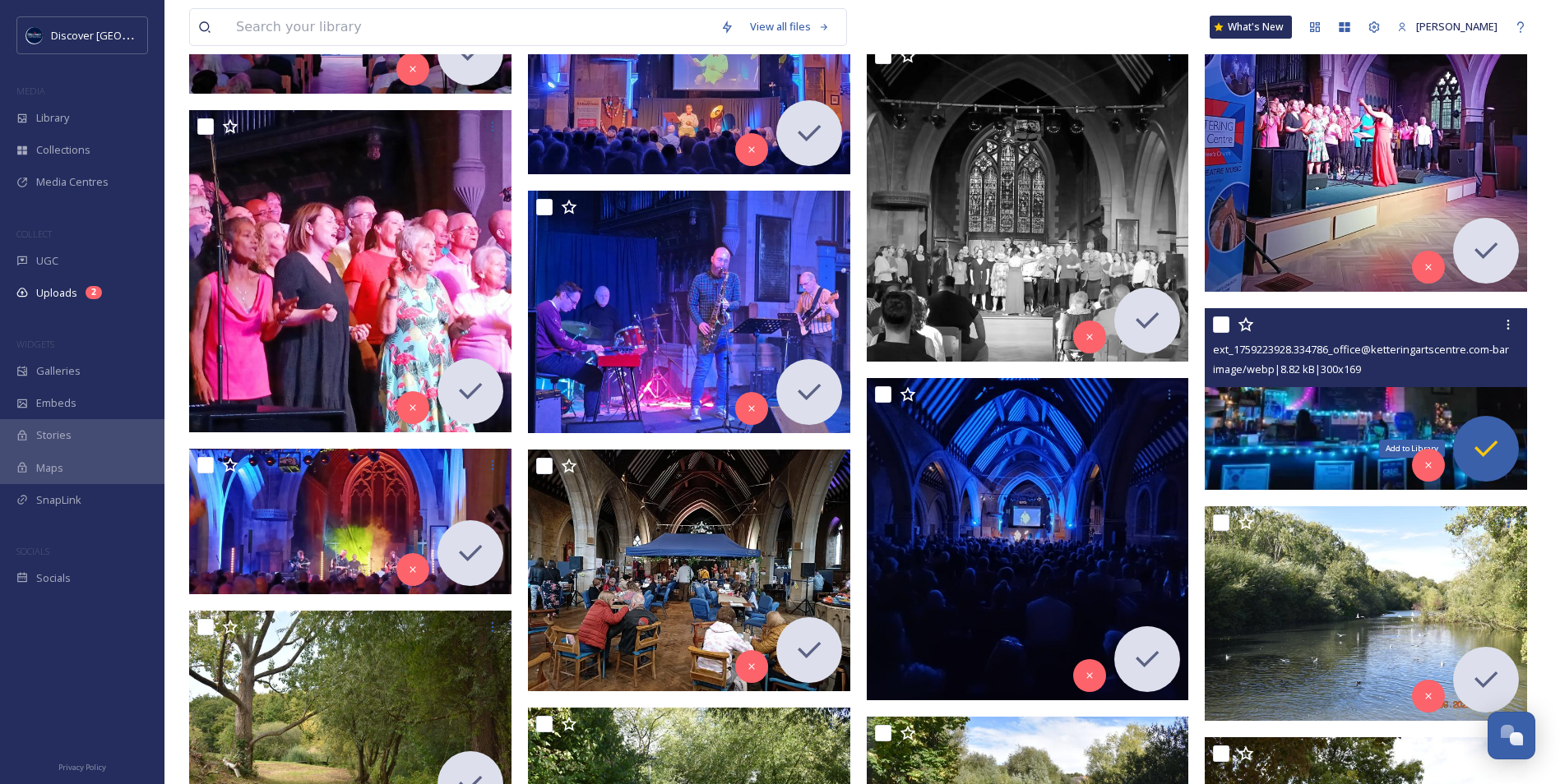
click at [1503, 455] on div "Add to Library" at bounding box center [1486, 448] width 65 height 65
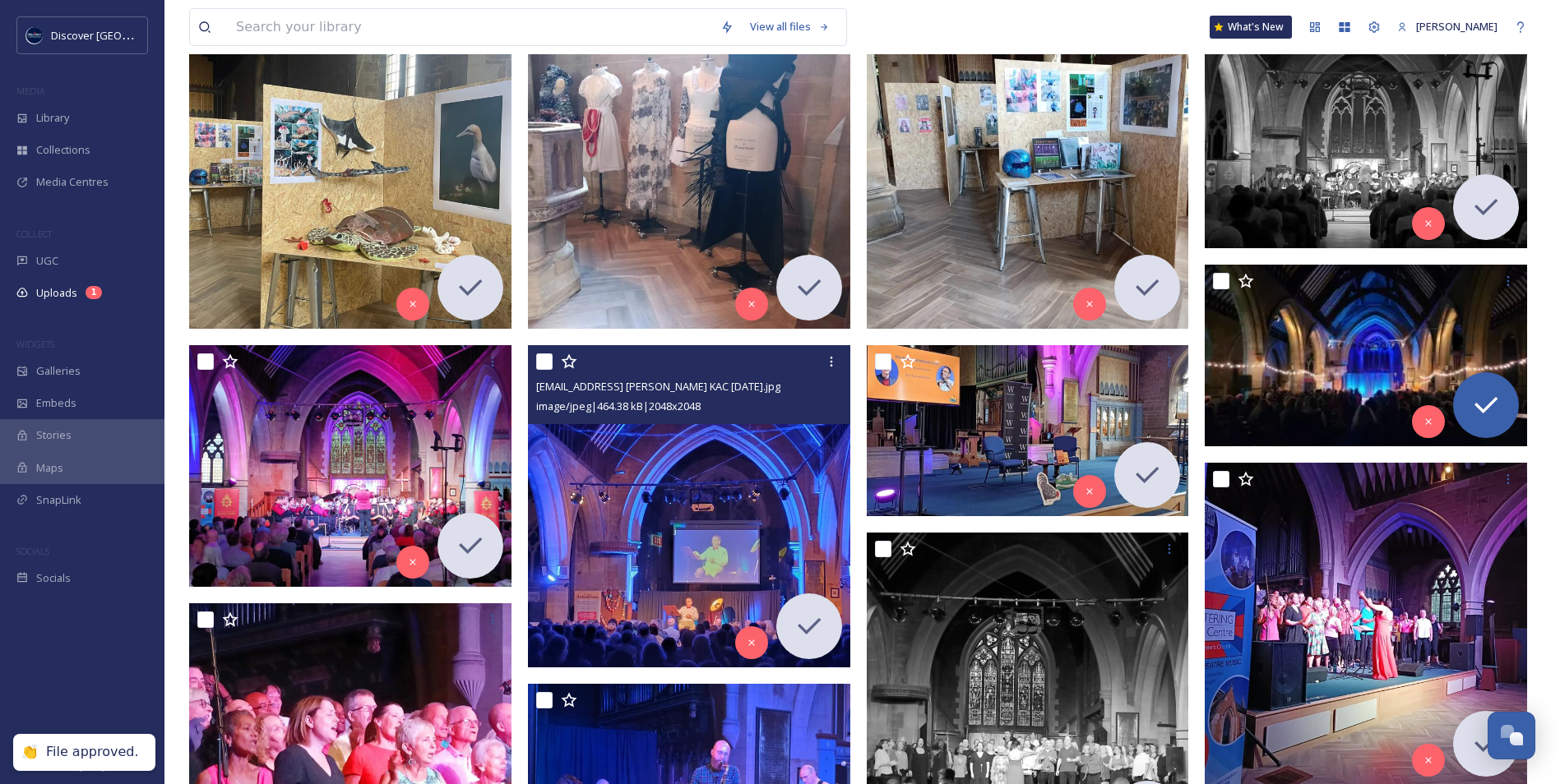
scroll to position [0, 0]
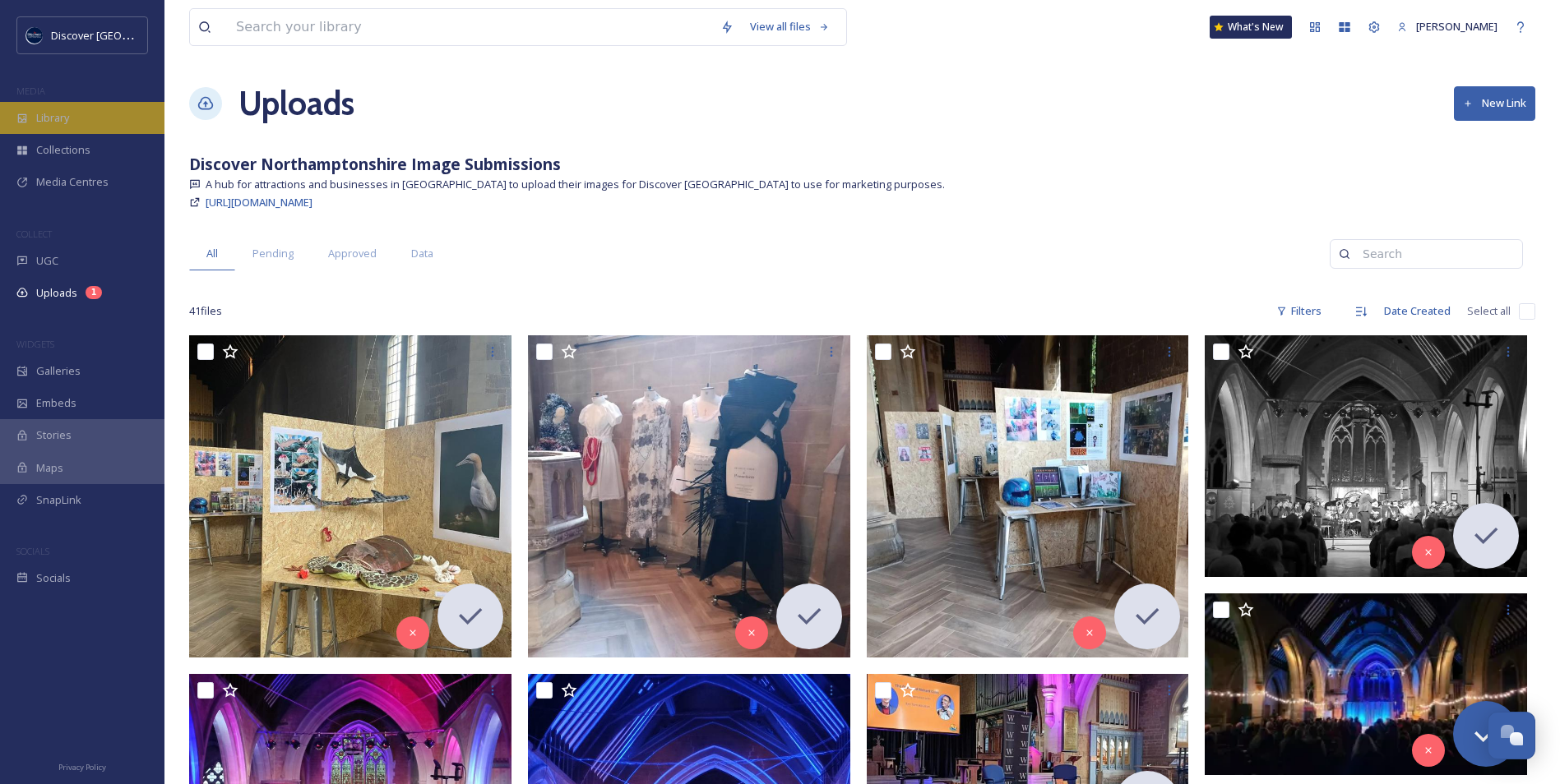
click at [80, 125] on div "Library" at bounding box center [82, 118] width 164 height 32
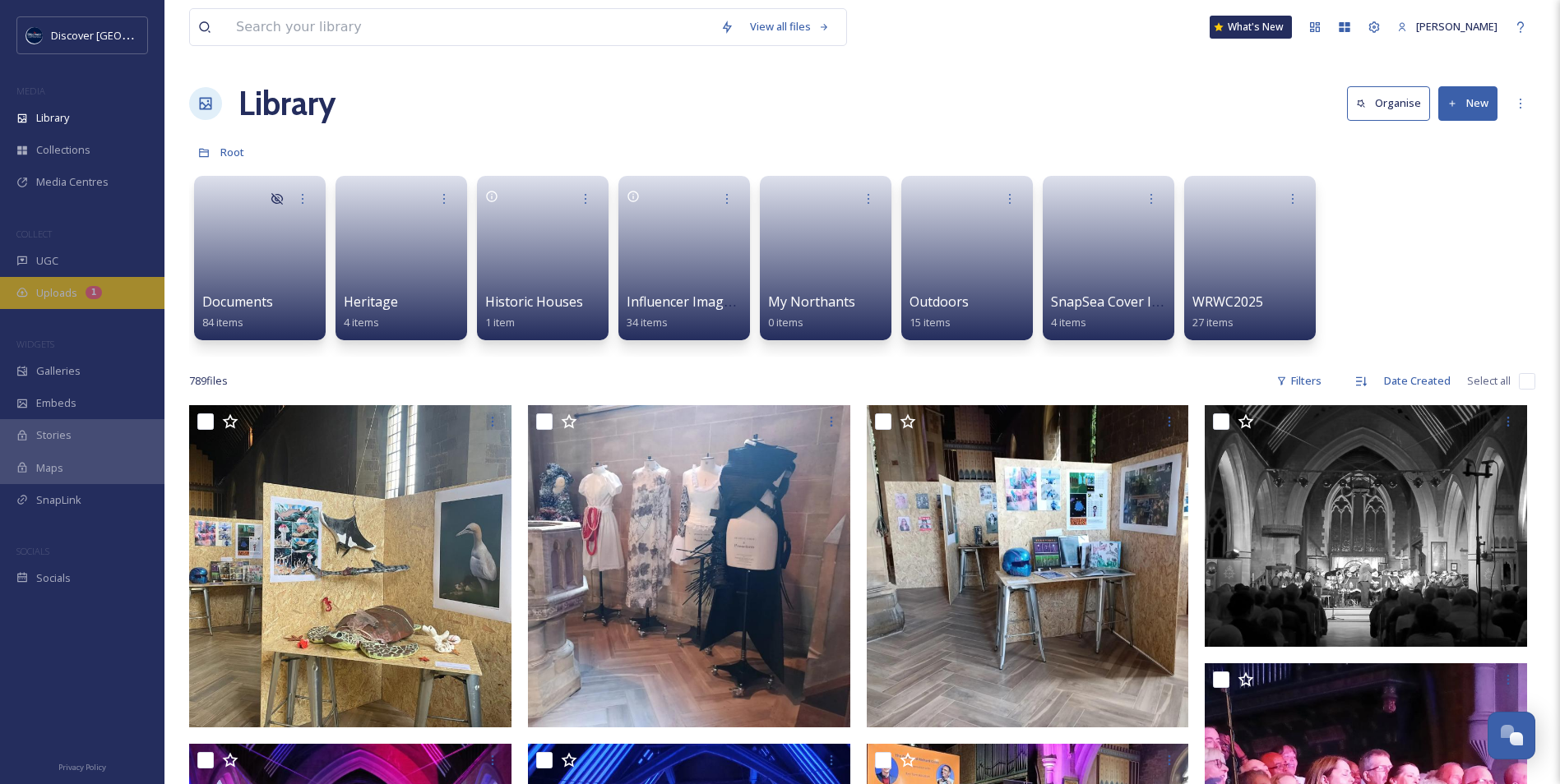
click at [93, 287] on div "1" at bounding box center [93, 292] width 16 height 13
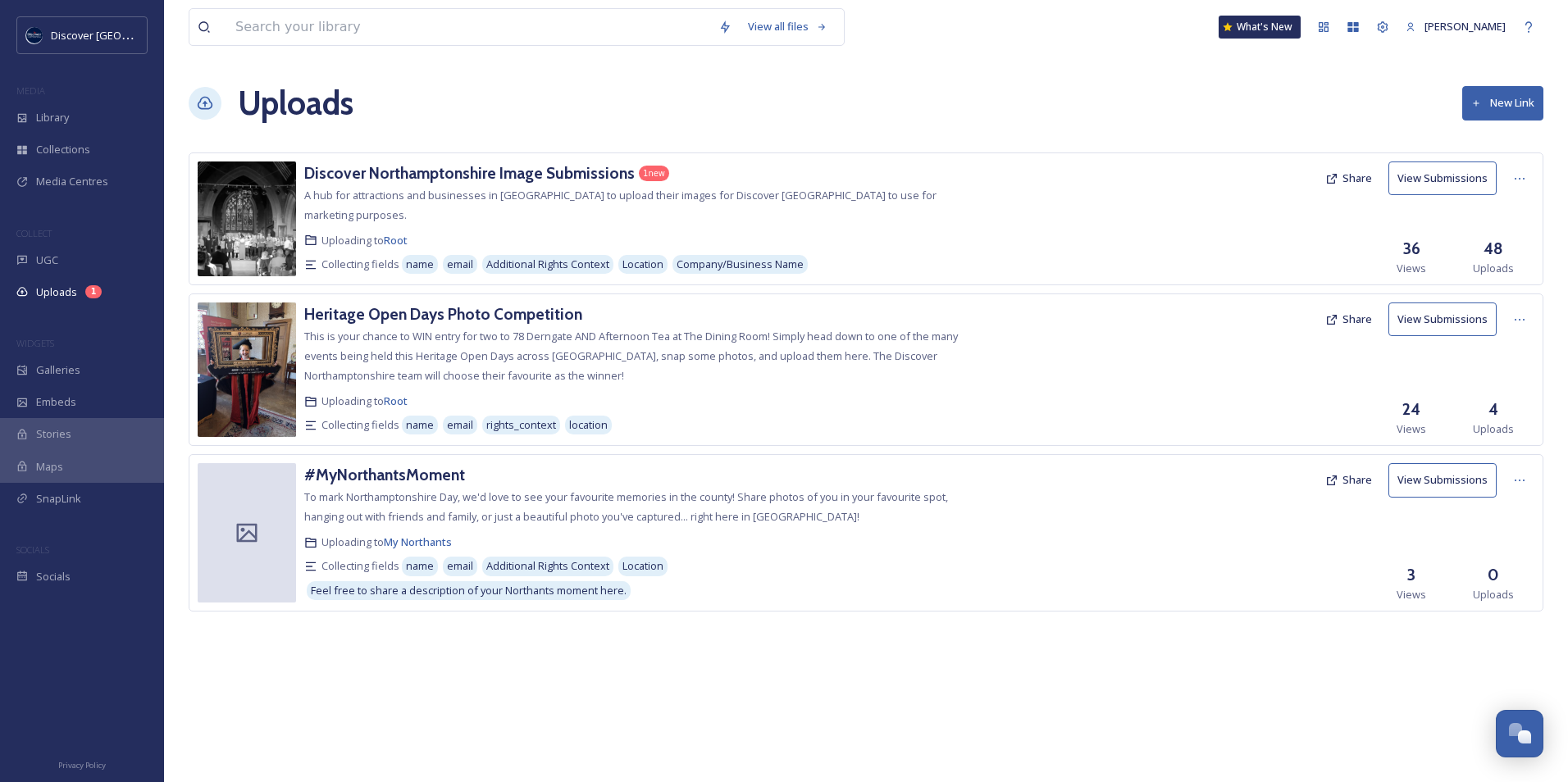
click at [457, 184] on div "Discover Northamptonshire Image Submissions 1 new A hub for attractions and bus…" at bounding box center [638, 219] width 669 height 114
click at [463, 179] on h3 "Discover Northamptonshire Image Submissions" at bounding box center [469, 173] width 331 height 20
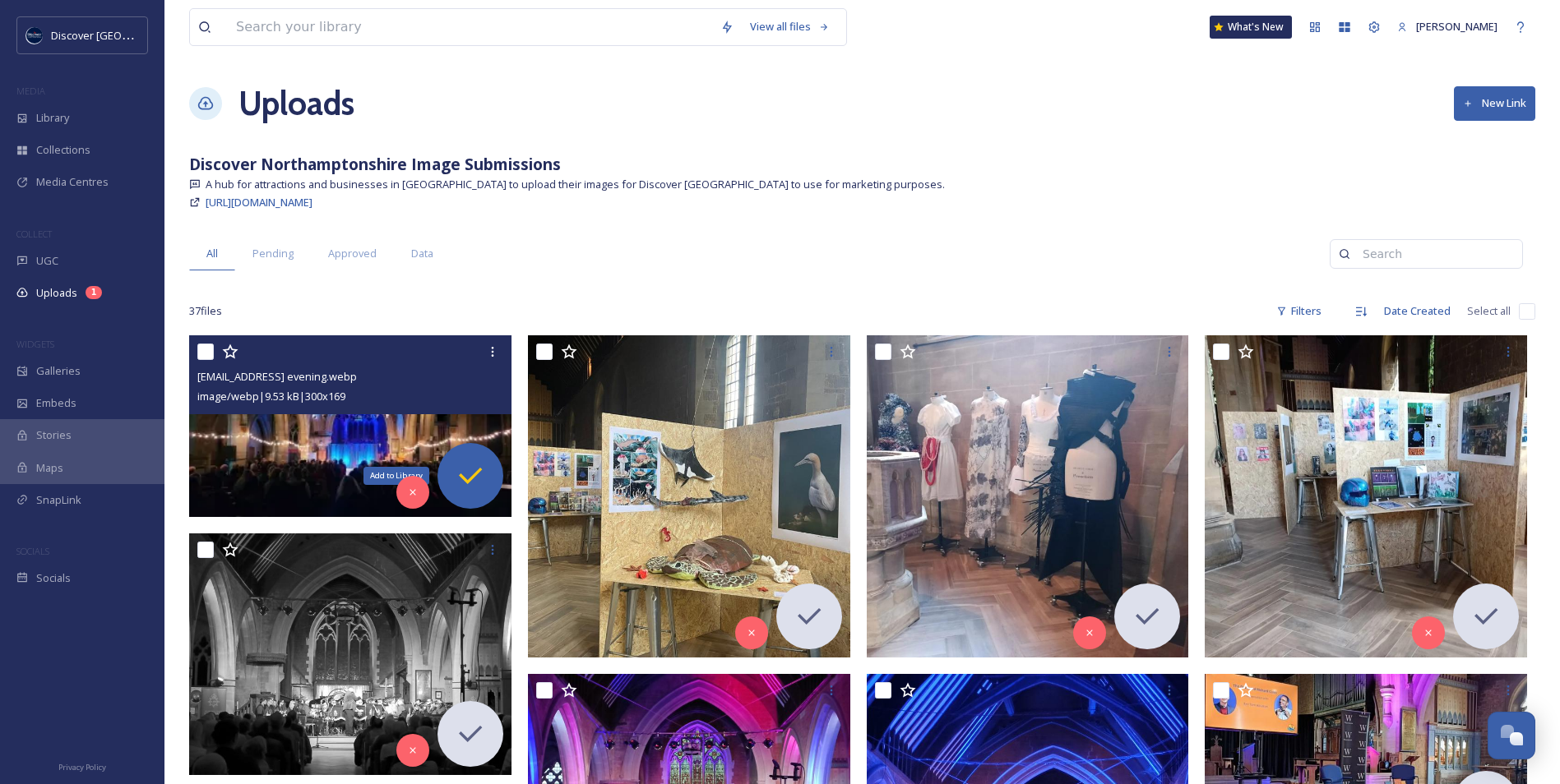
click at [479, 482] on icon at bounding box center [470, 476] width 33 height 33
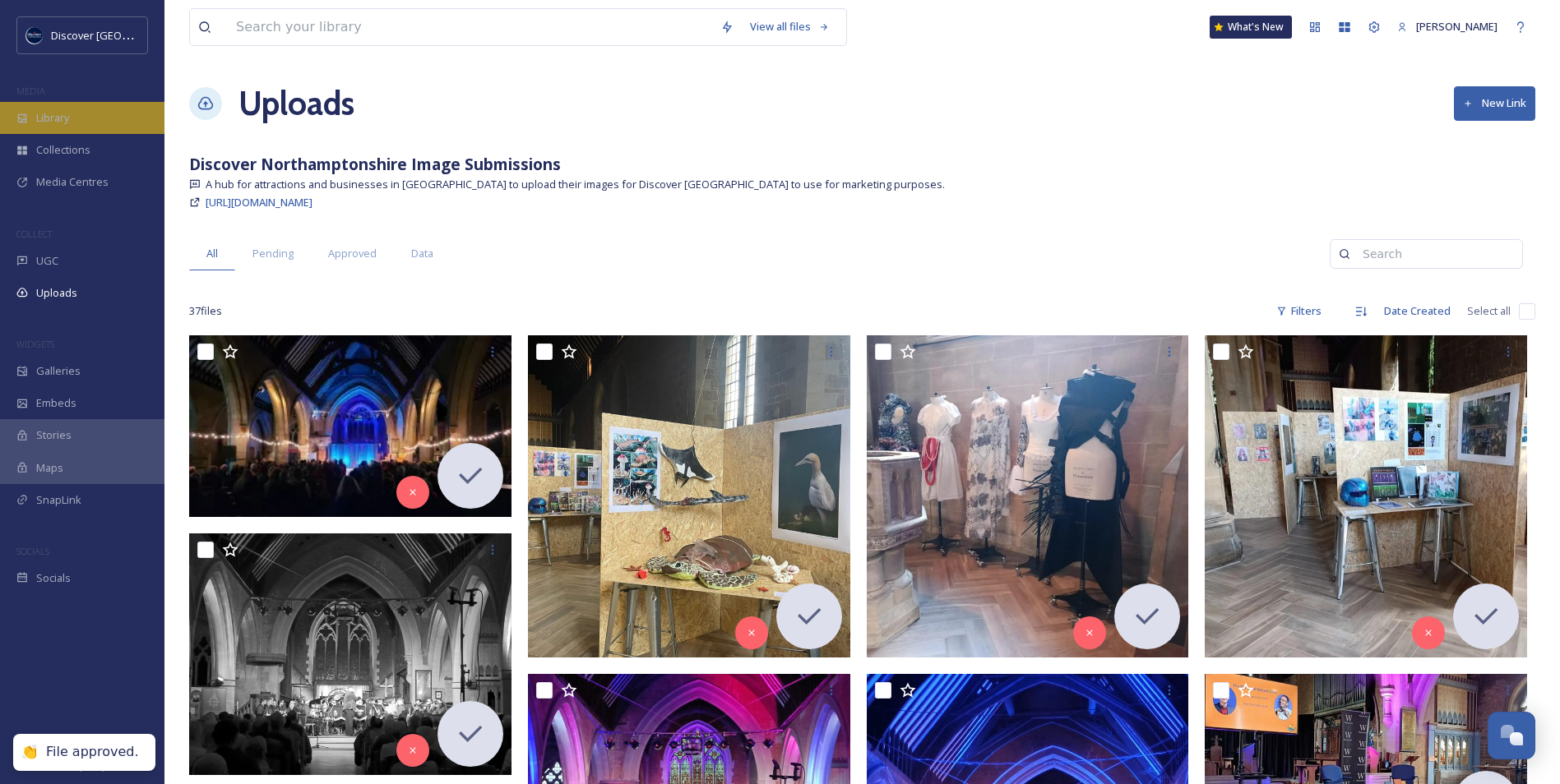
click at [95, 119] on div "Library" at bounding box center [82, 118] width 164 height 32
